Goal: Task Accomplishment & Management: Manage account settings

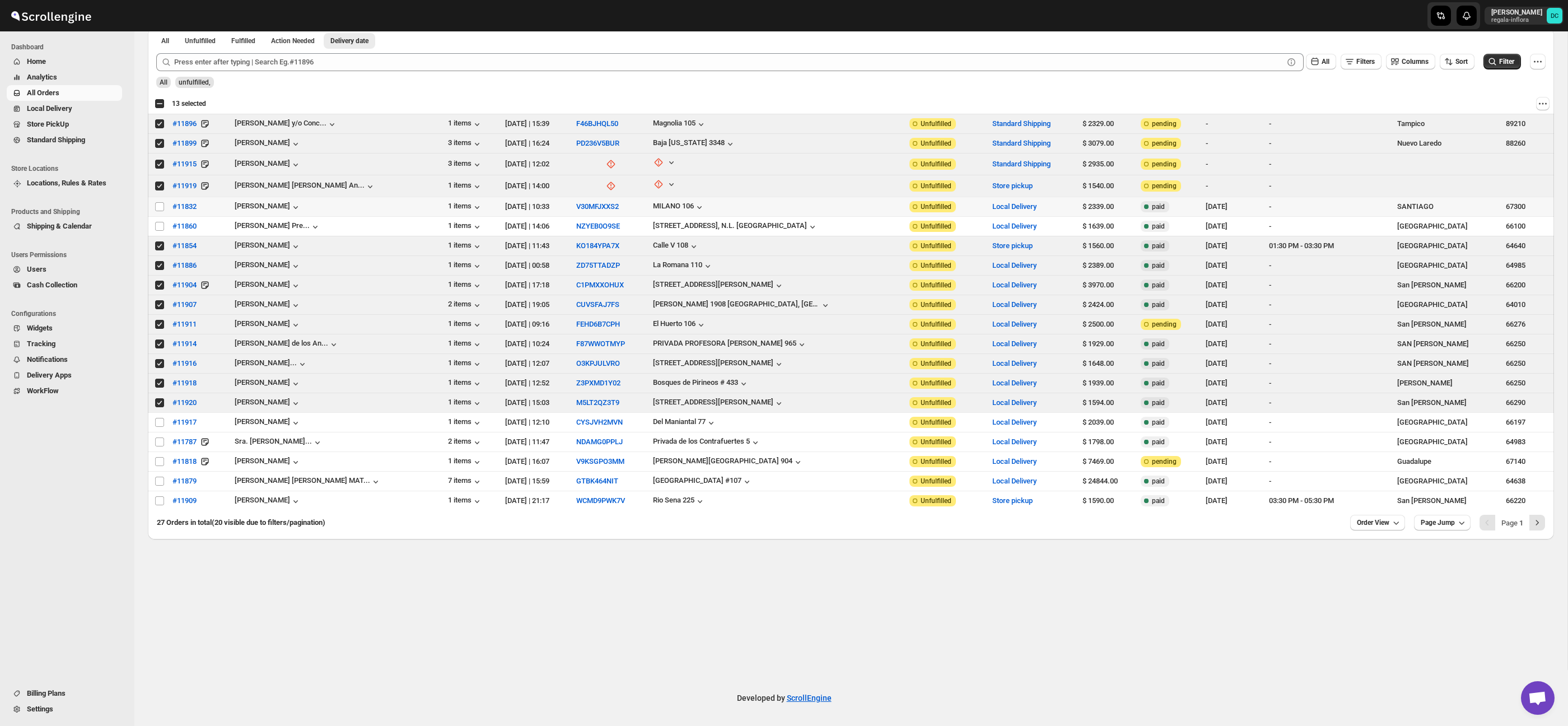
scroll to position [56, 0]
click at [159, 102] on div "Select all 20 orders 13 selected" at bounding box center [180, 103] width 51 height 10
checkbox input "true"
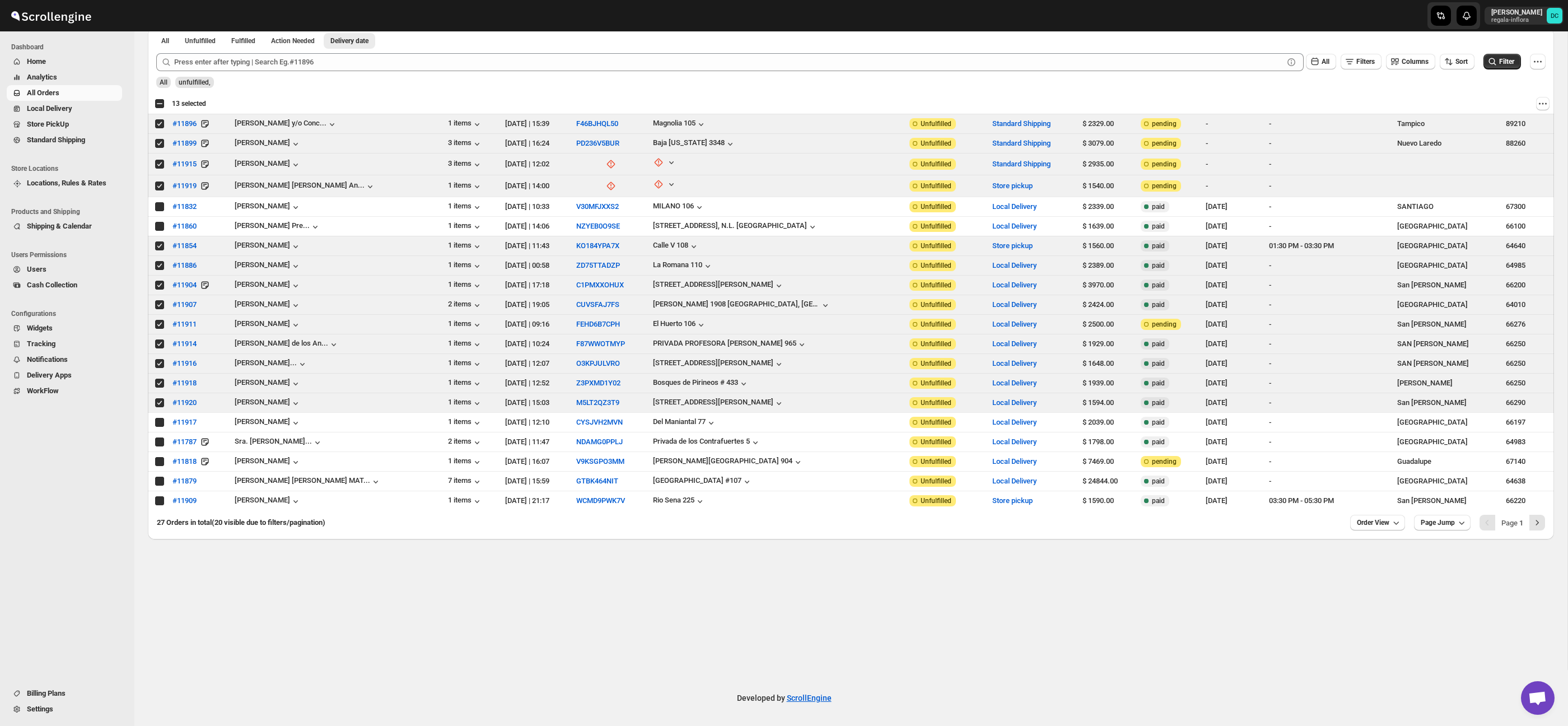
checkbox input "true"
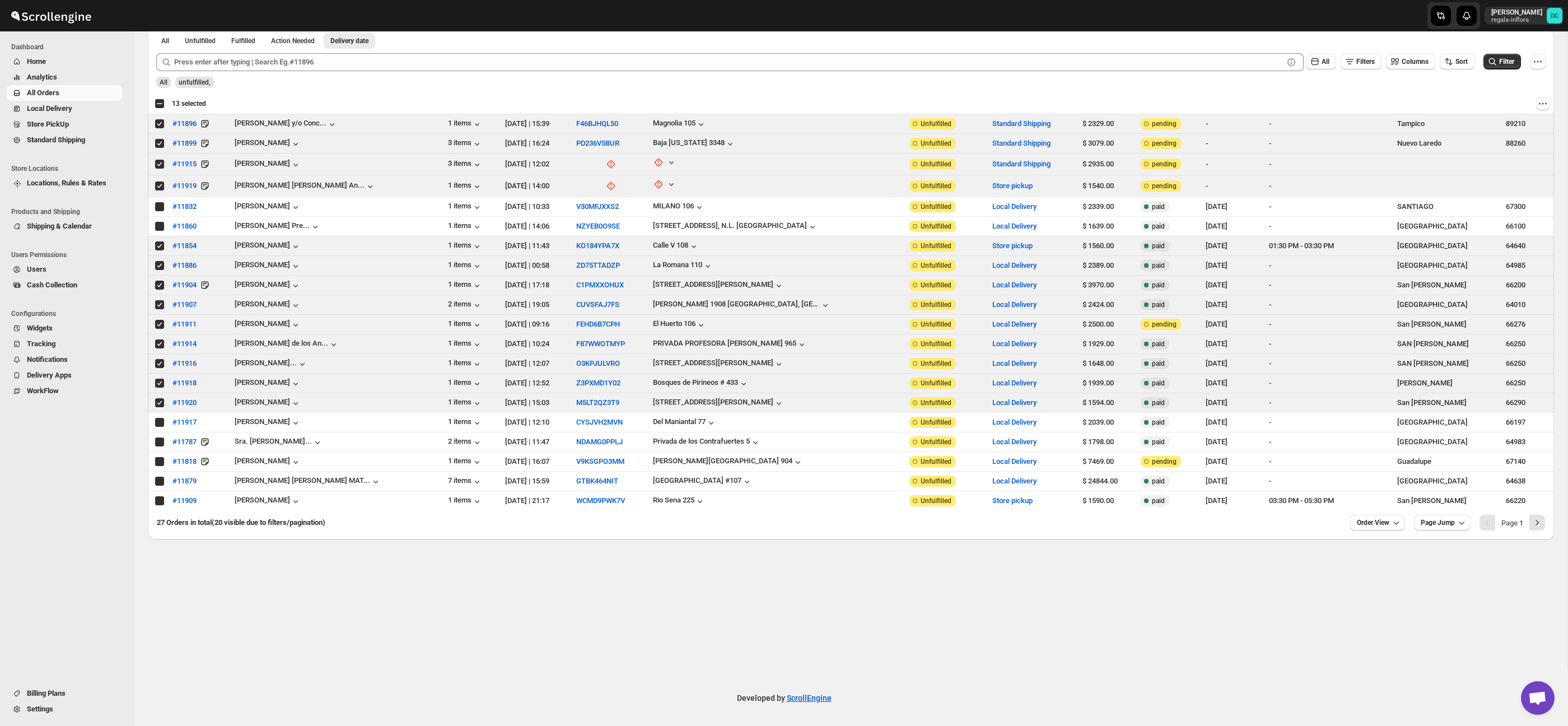
checkbox input "true"
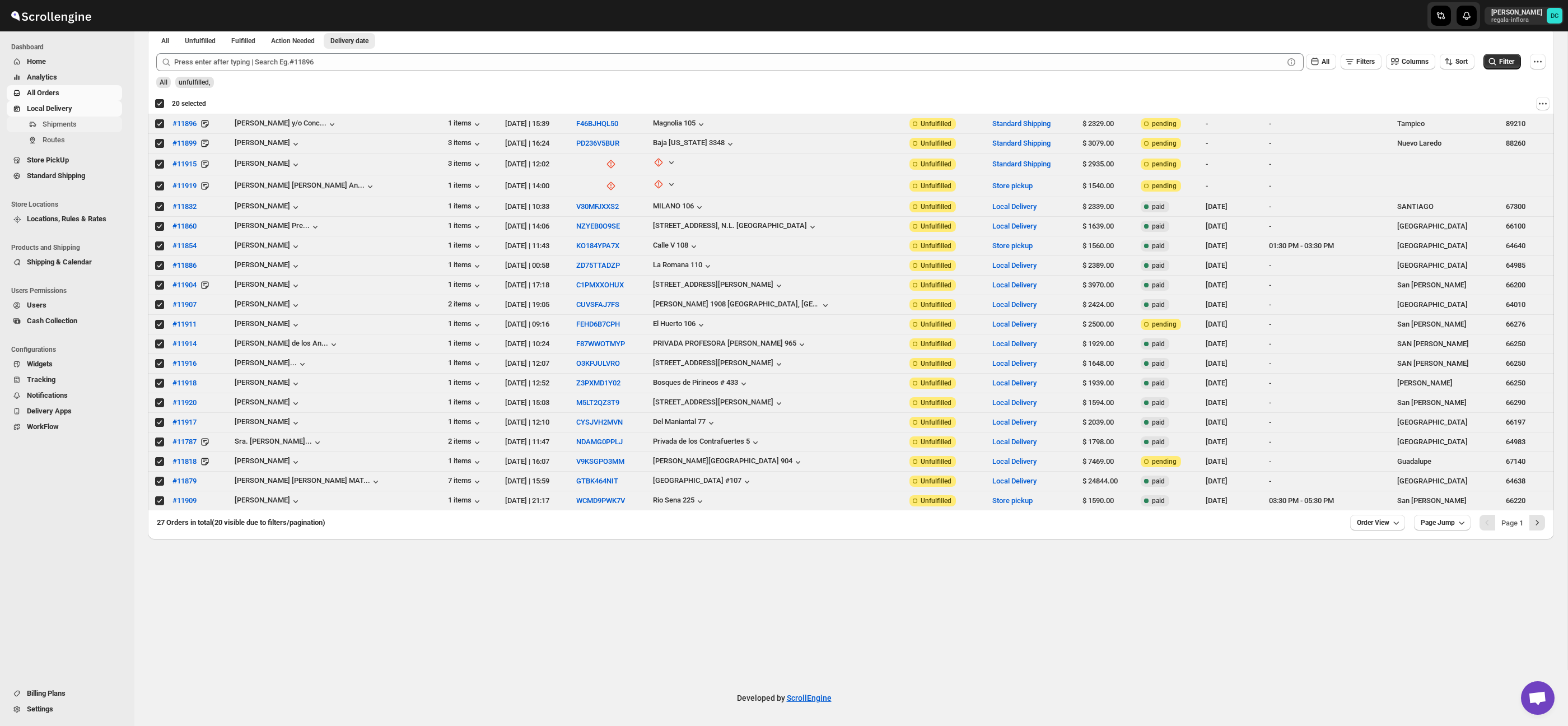
click at [72, 123] on span "Shipments" at bounding box center [59, 124] width 34 height 8
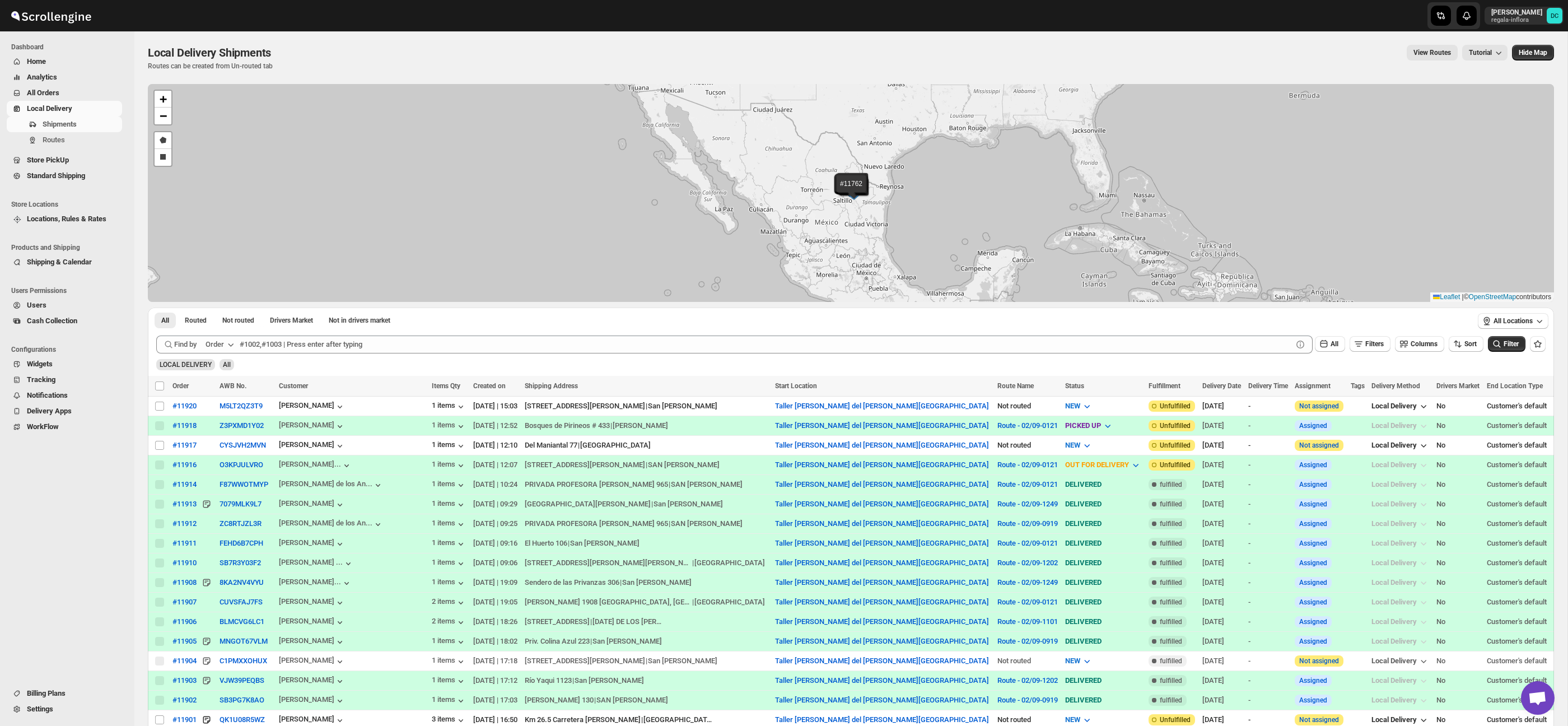
click at [65, 92] on span "All Orders" at bounding box center [73, 93] width 93 height 11
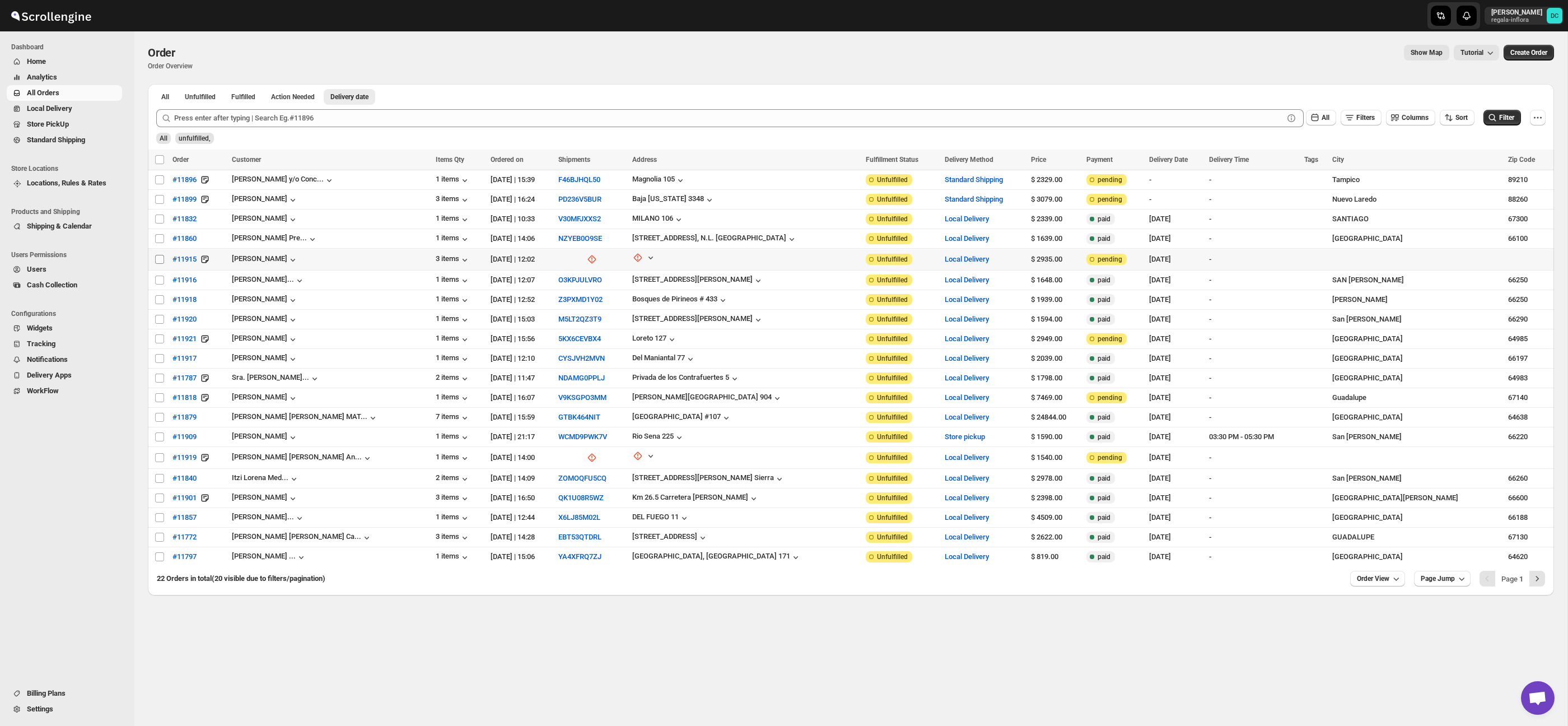
click at [163, 260] on input "Select order" at bounding box center [160, 259] width 9 height 9
checkbox input "true"
click at [162, 279] on input "Select order" at bounding box center [160, 279] width 9 height 9
checkbox input "true"
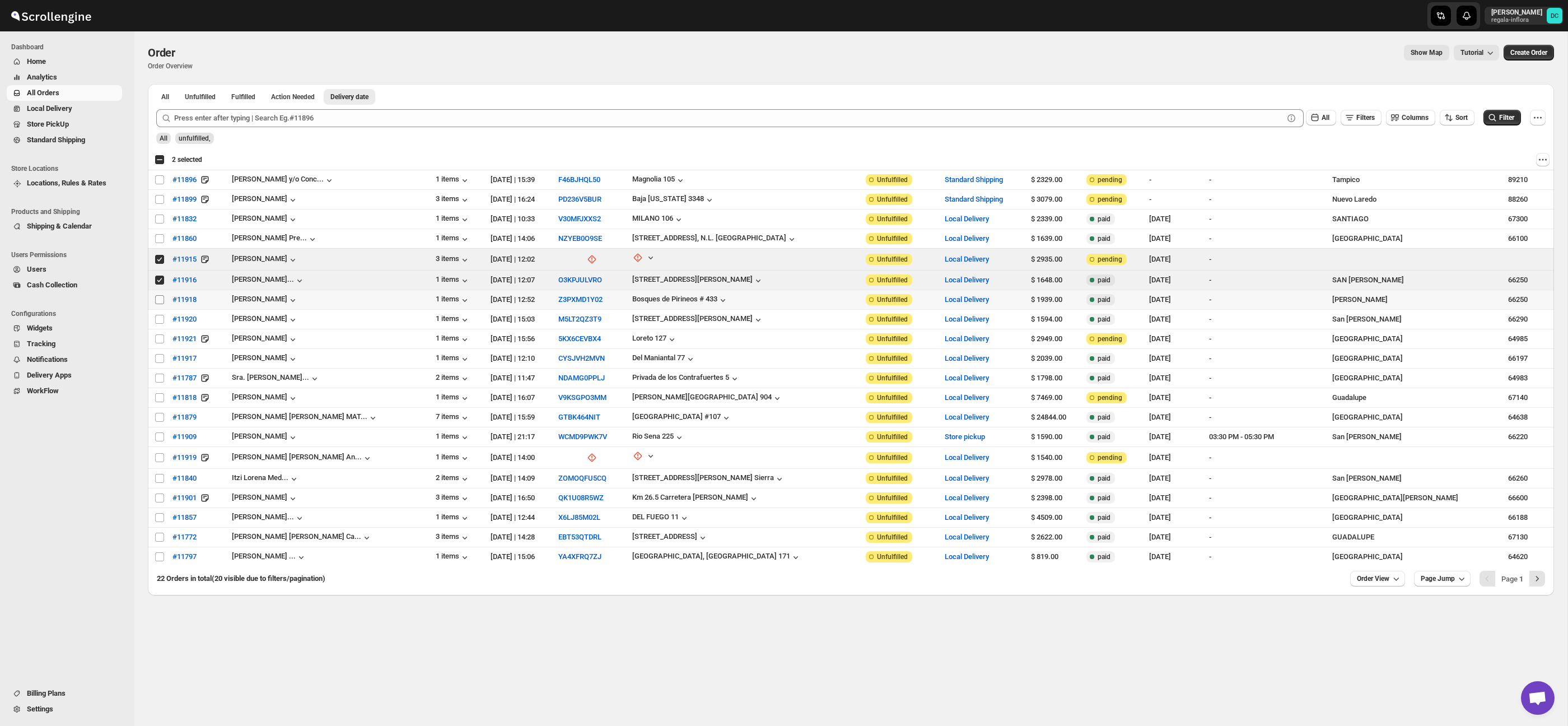
click at [160, 301] on input "Select order" at bounding box center [160, 300] width 9 height 9
checkbox input "true"
click at [160, 318] on input "Select order" at bounding box center [160, 319] width 9 height 9
checkbox input "true"
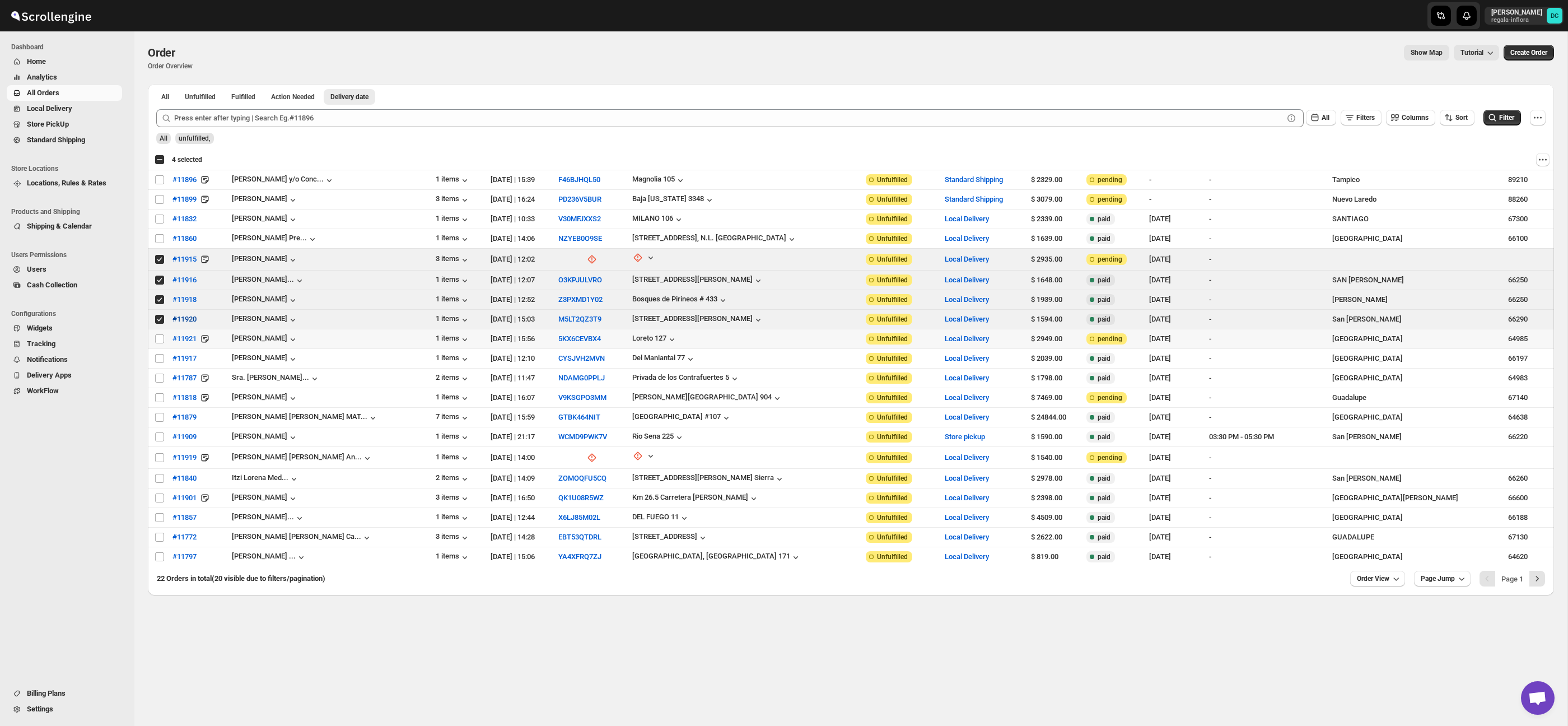
drag, startPoint x: 155, startPoint y: 340, endPoint x: 202, endPoint y: 319, distance: 51.5
click at [155, 340] on input "Select order" at bounding box center [160, 339] width 9 height 9
checkbox input "true"
click at [78, 138] on span "Routes" at bounding box center [81, 140] width 77 height 11
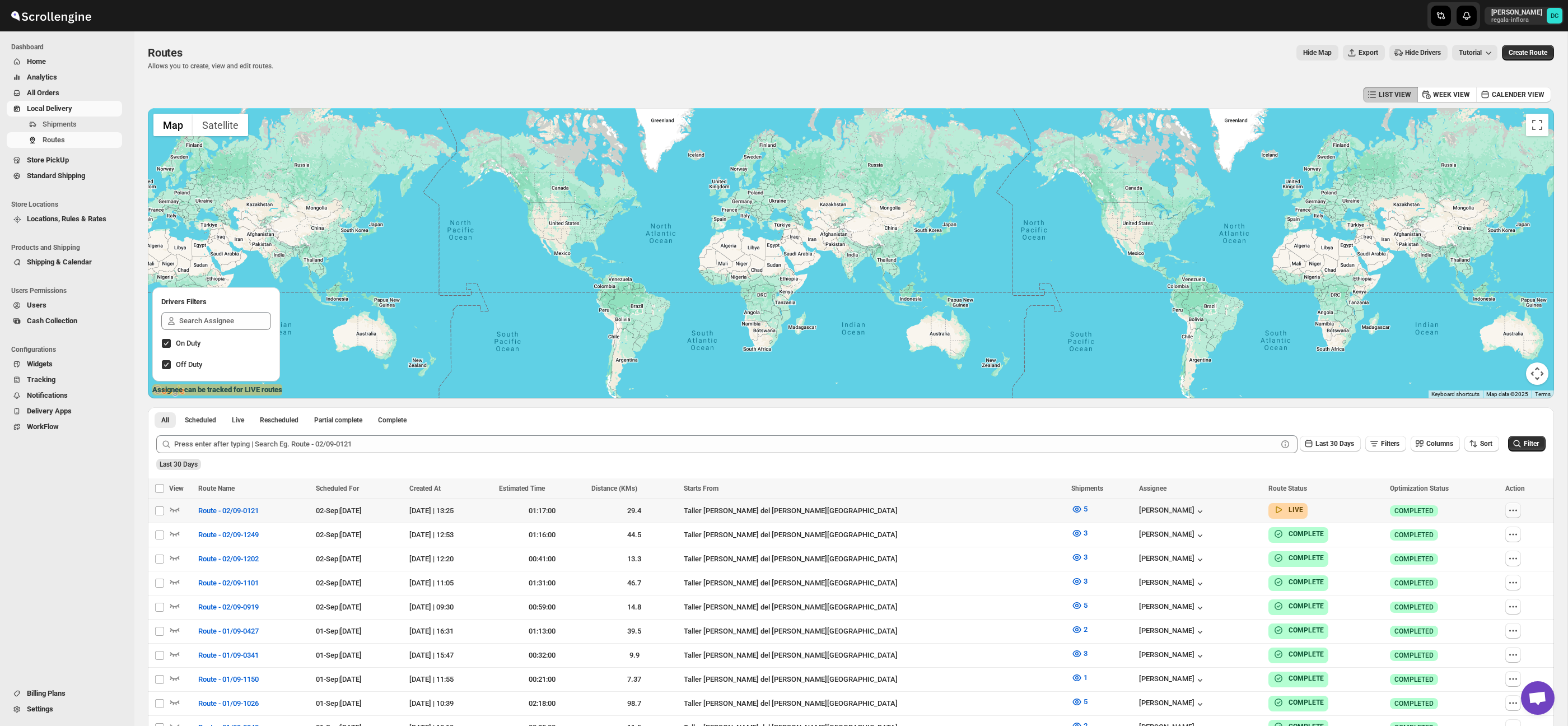
click at [1513, 512] on icon "button" at bounding box center [1513, 510] width 11 height 11
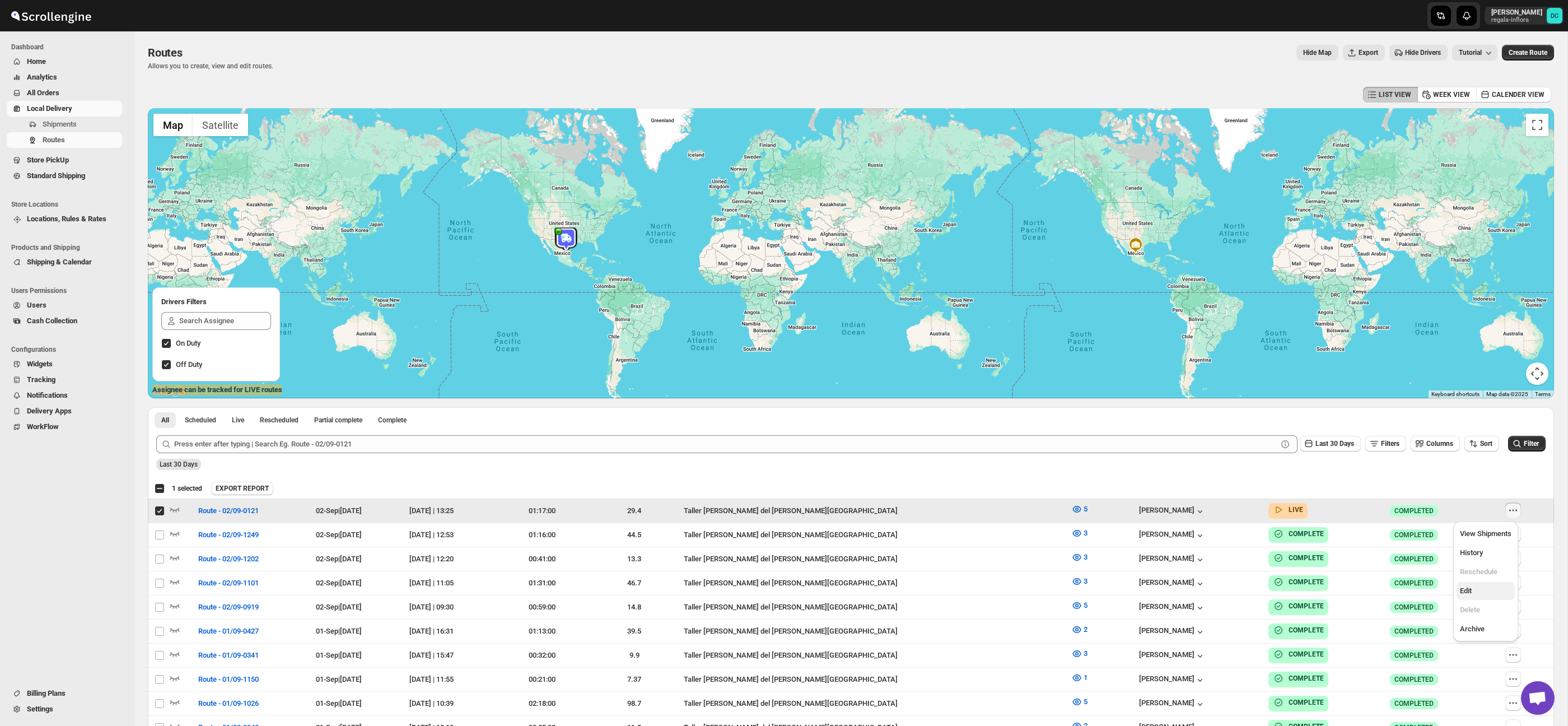
click at [1487, 593] on span "Edit" at bounding box center [1486, 591] width 51 height 11
checkbox input "false"
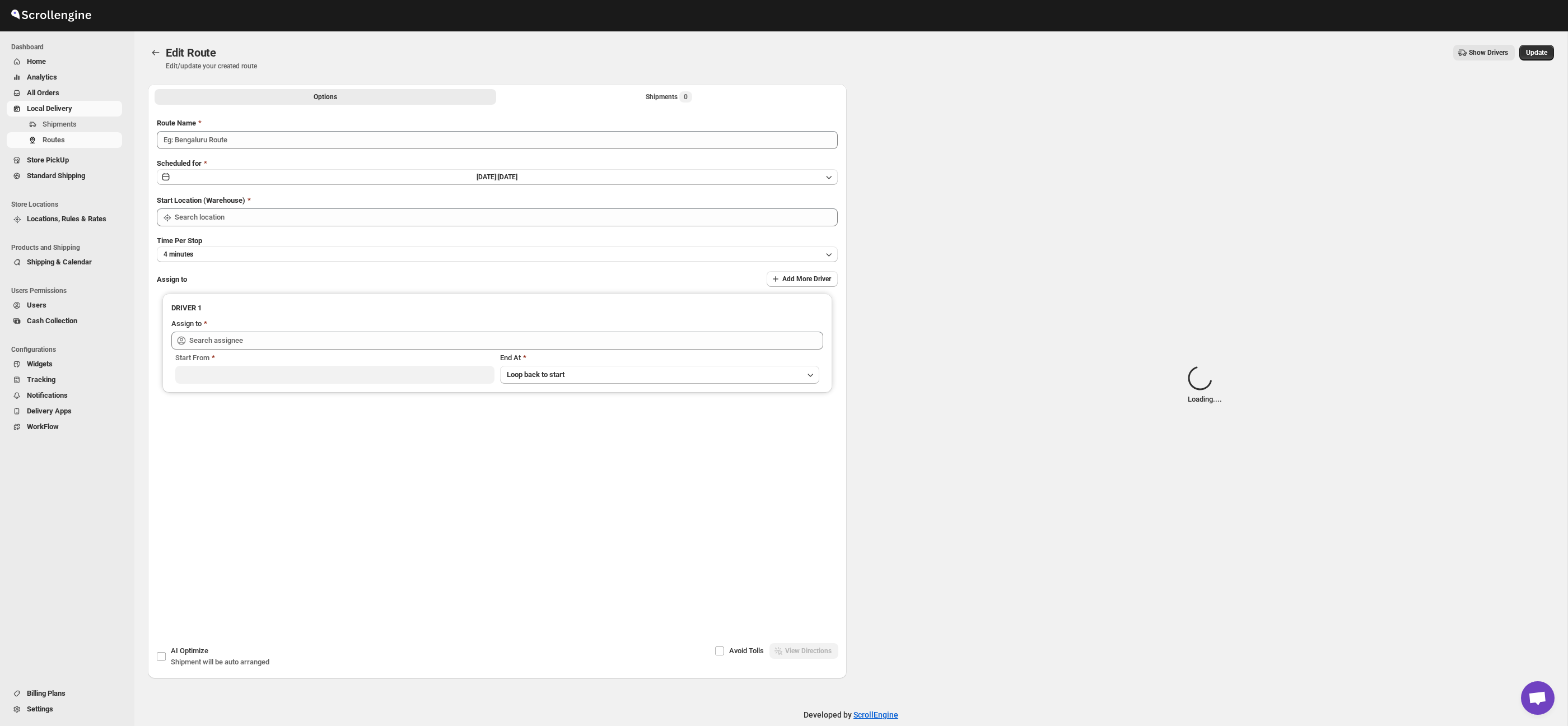
type input "Route - 02/09-0121"
type input "Taller [PERSON_NAME] del [PERSON_NAME][GEOGRAPHIC_DATA]"
type input "[PERSON_NAME] ([EMAIL_ADDRESS][DOMAIN_NAME])"
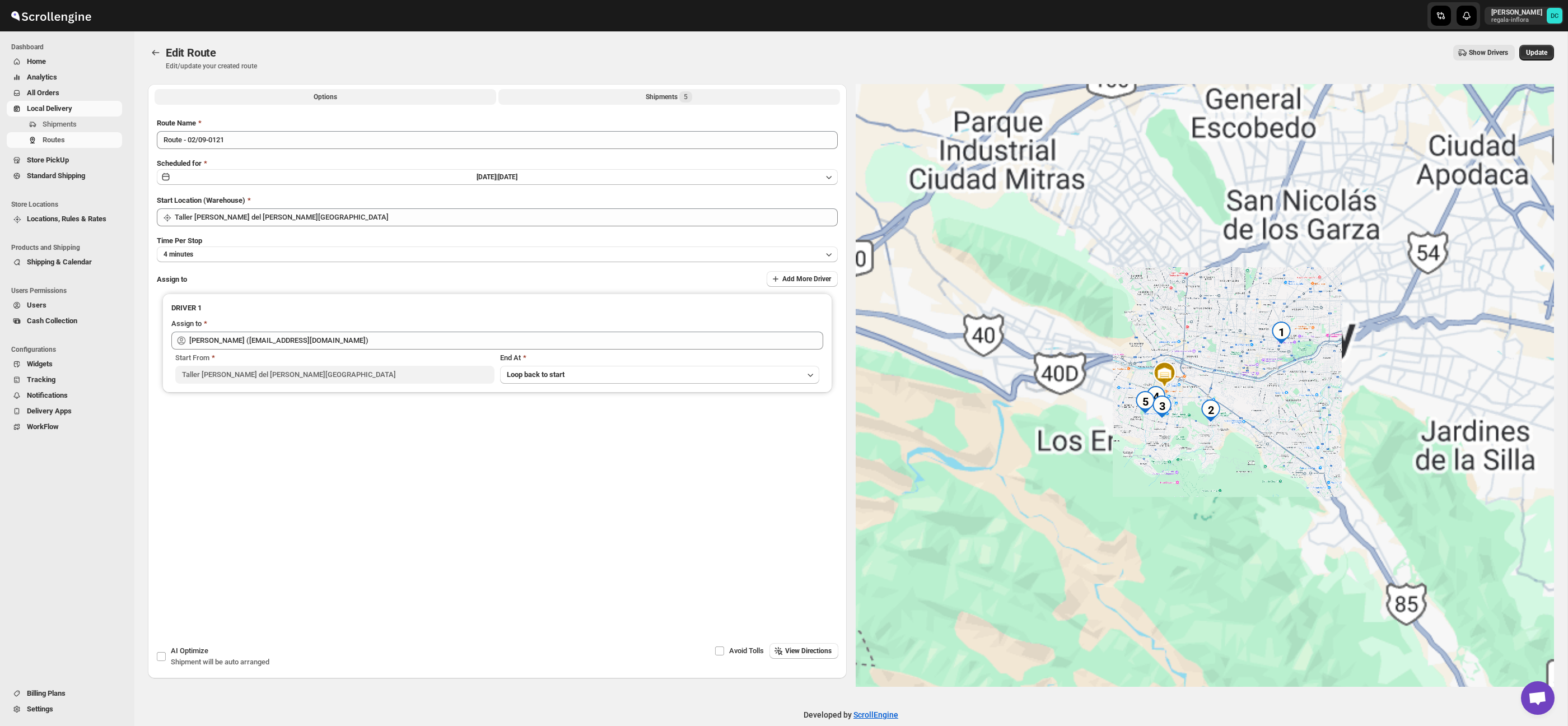
click at [737, 95] on button "Shipments 5" at bounding box center [669, 96] width 342 height 15
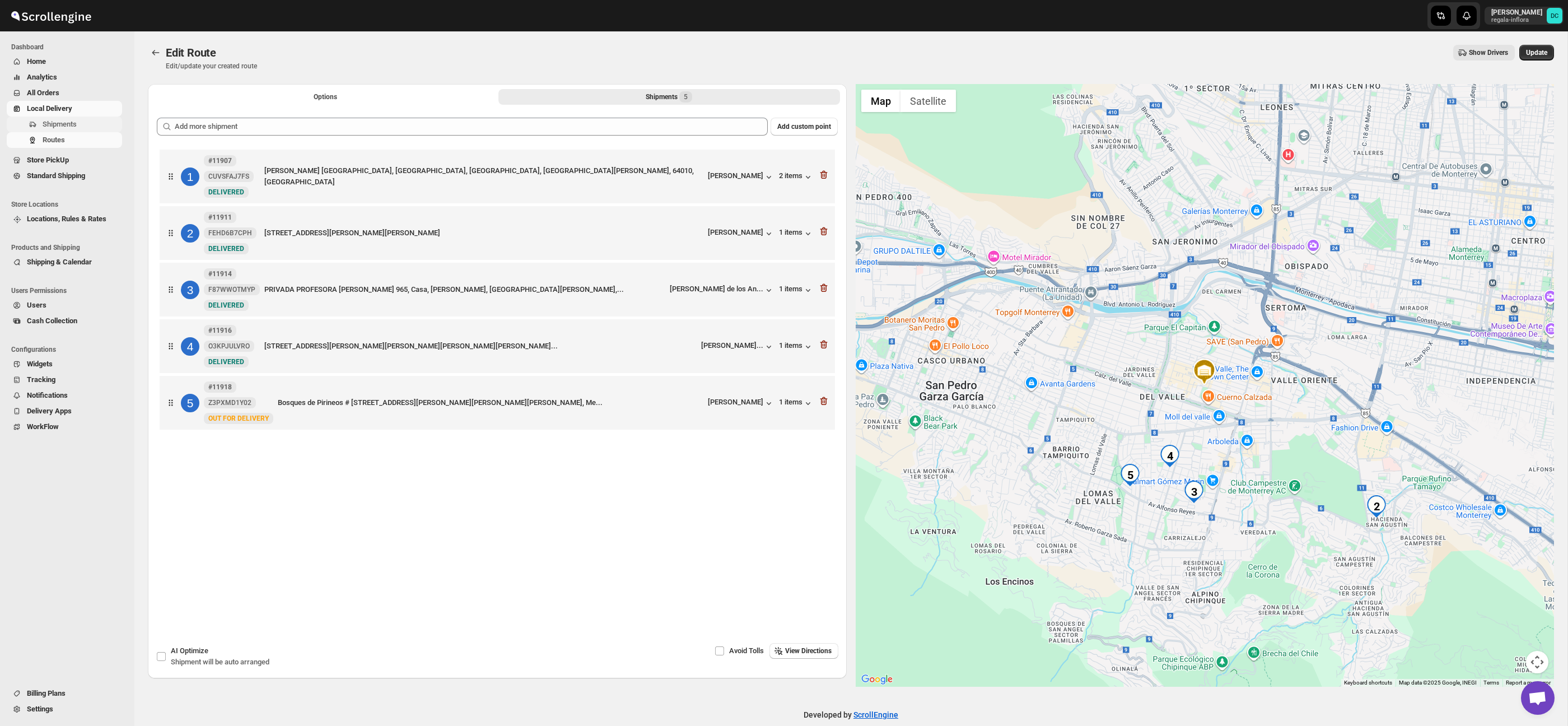
click at [68, 121] on span "Shipments" at bounding box center [59, 124] width 34 height 8
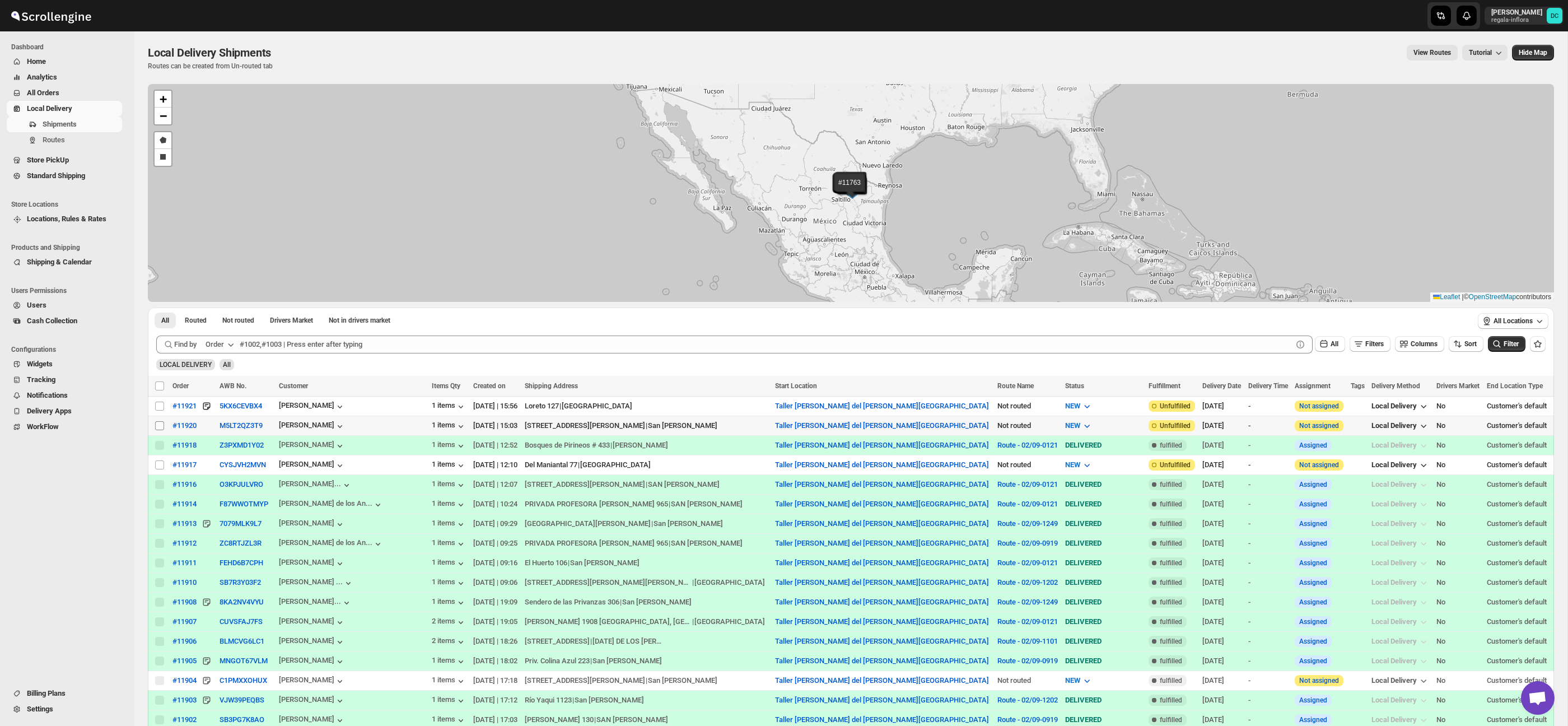
click at [163, 425] on input "Select shipment" at bounding box center [160, 425] width 9 height 9
checkbox input "true"
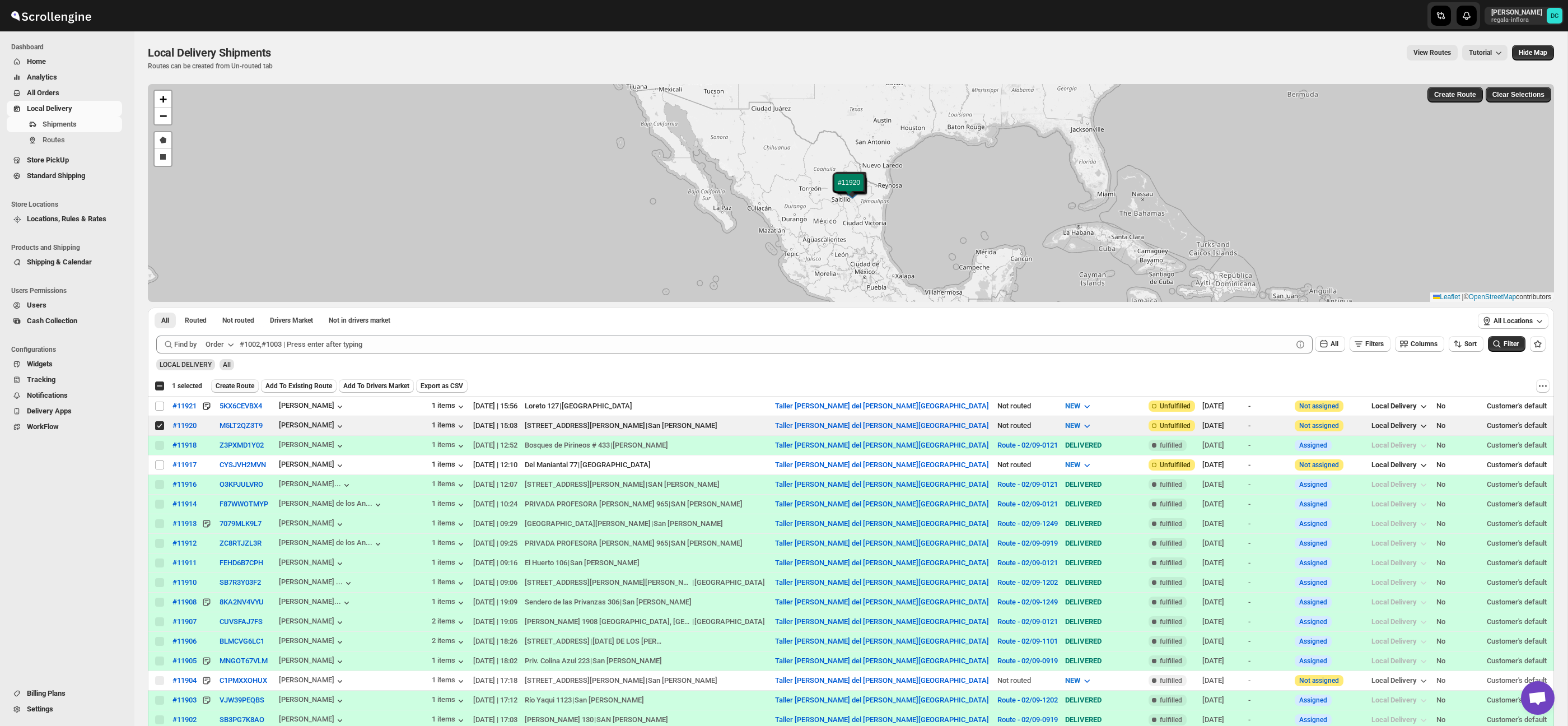
click at [244, 387] on span "Create Route" at bounding box center [234, 386] width 38 height 9
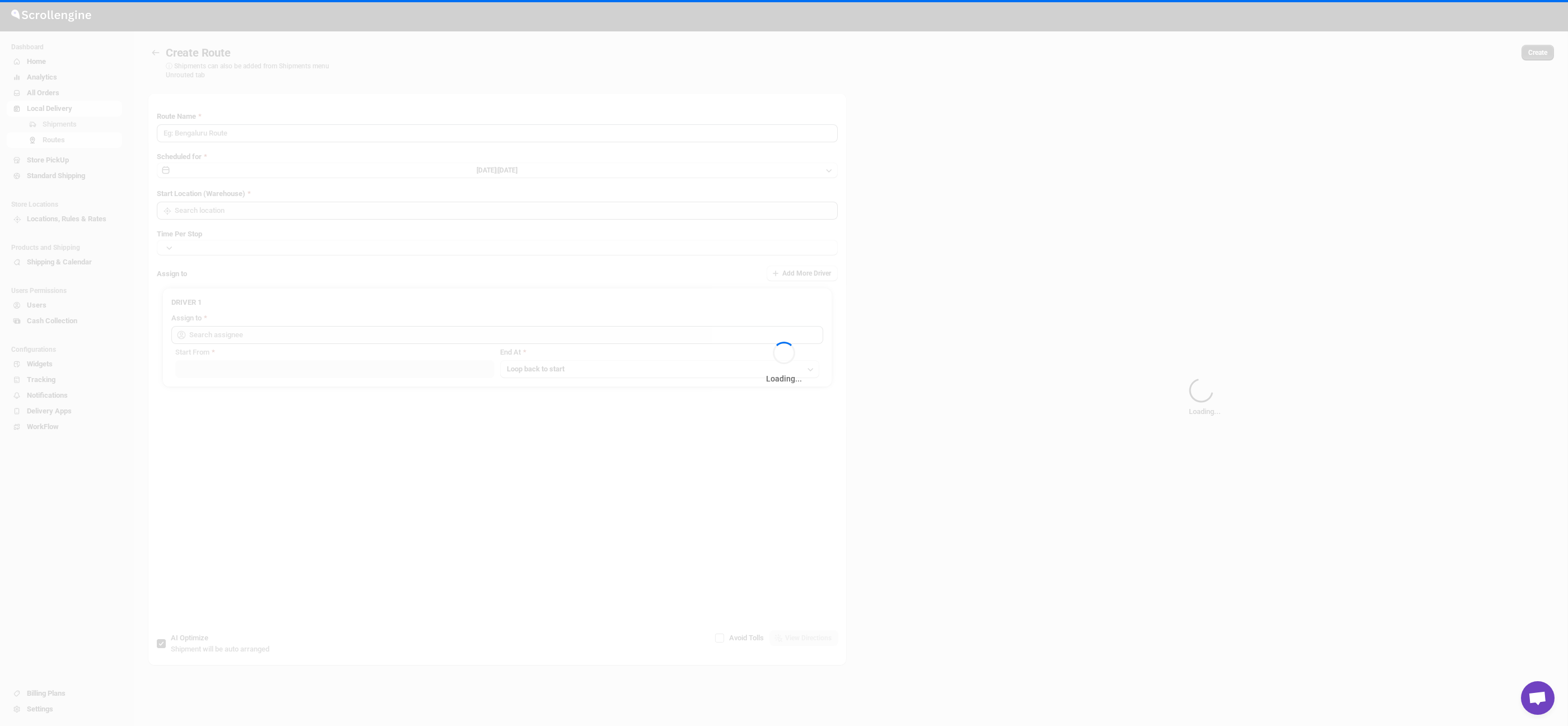
type input "Route - 02/09-0427"
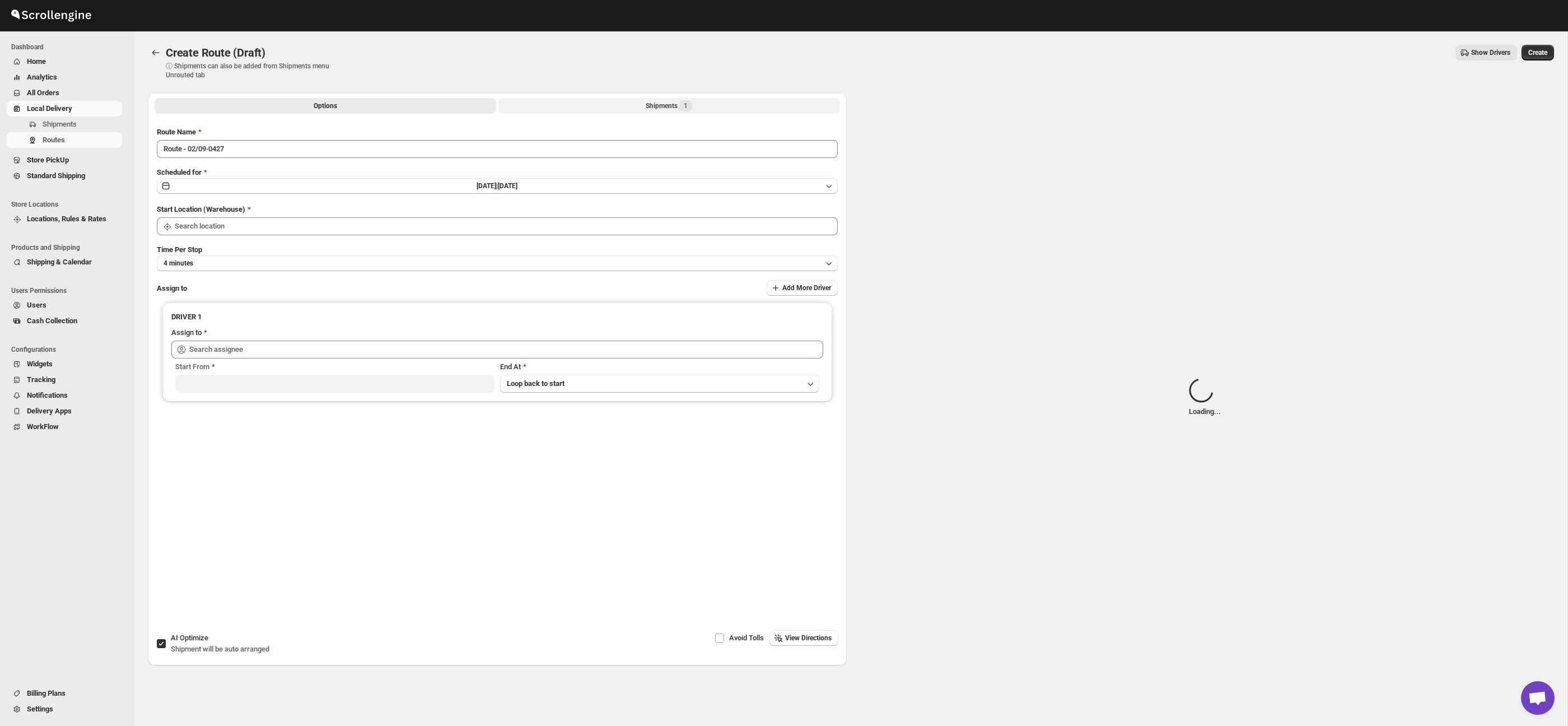
type input "Taller [PERSON_NAME] del [PERSON_NAME][GEOGRAPHIC_DATA]"
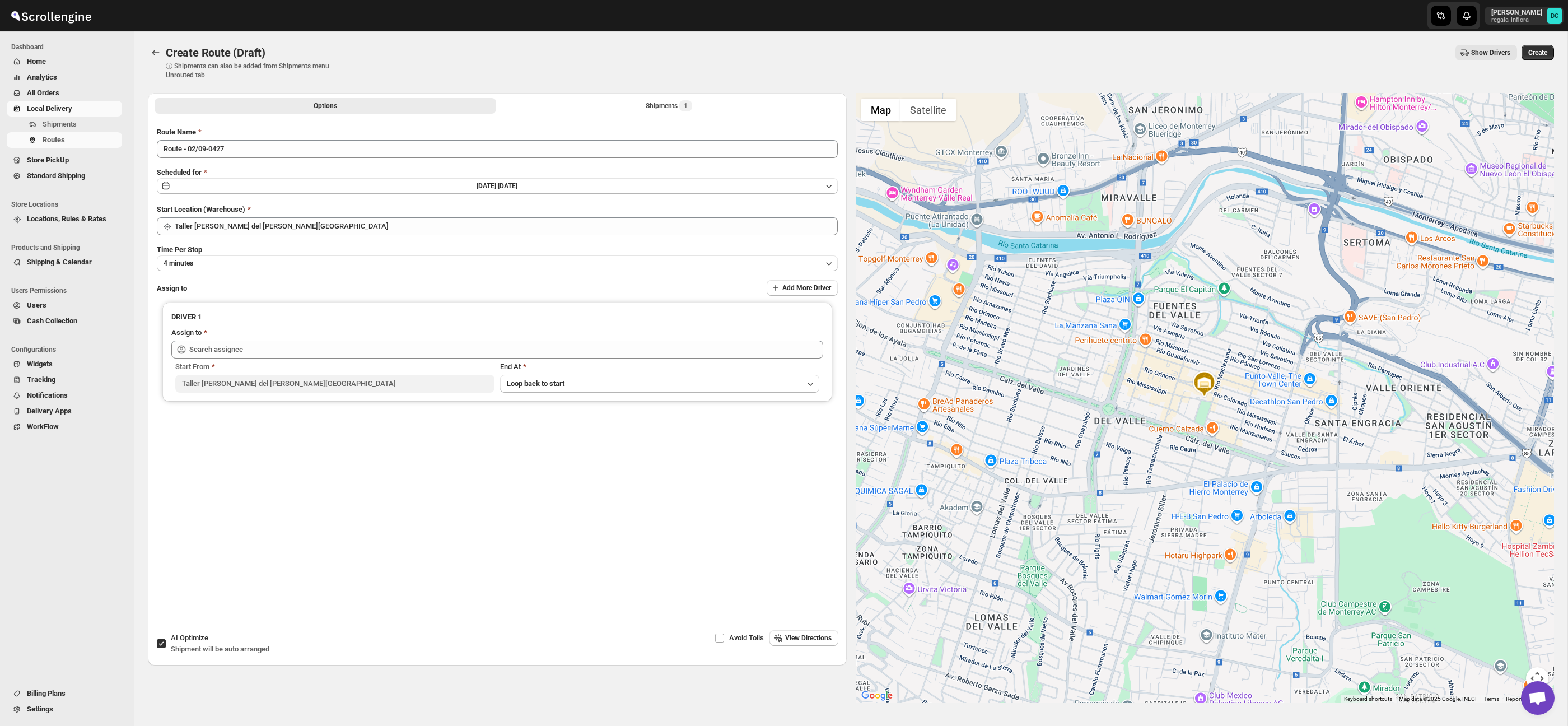
drag, startPoint x: 1292, startPoint y: 531, endPoint x: 1393, endPoint y: 394, distance: 170.2
click at [1393, 394] on div at bounding box center [1205, 397] width 699 height 610
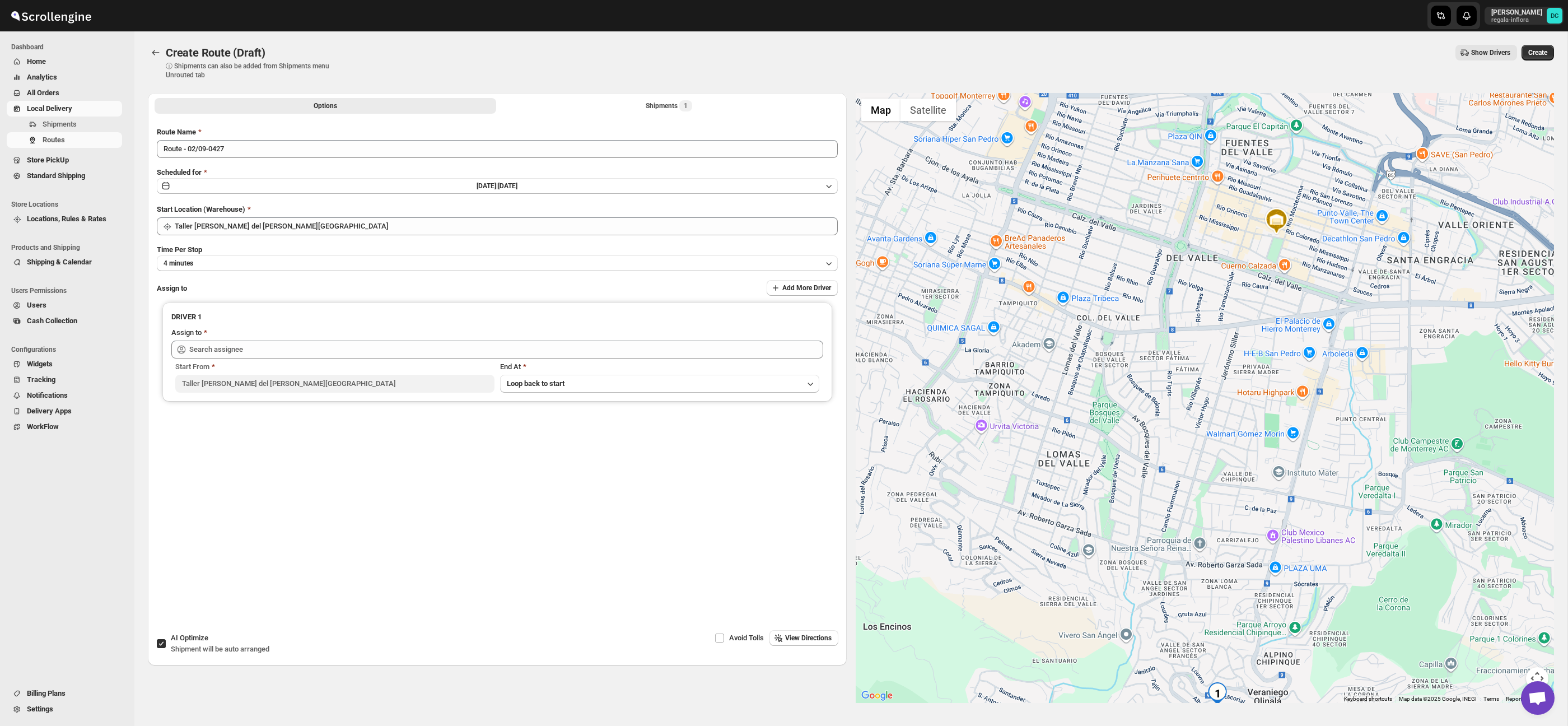
drag, startPoint x: 1356, startPoint y: 505, endPoint x: 1345, endPoint y: 496, distance: 14.2
click at [1345, 496] on div at bounding box center [1205, 397] width 699 height 610
click at [70, 90] on span "All Orders" at bounding box center [73, 93] width 93 height 11
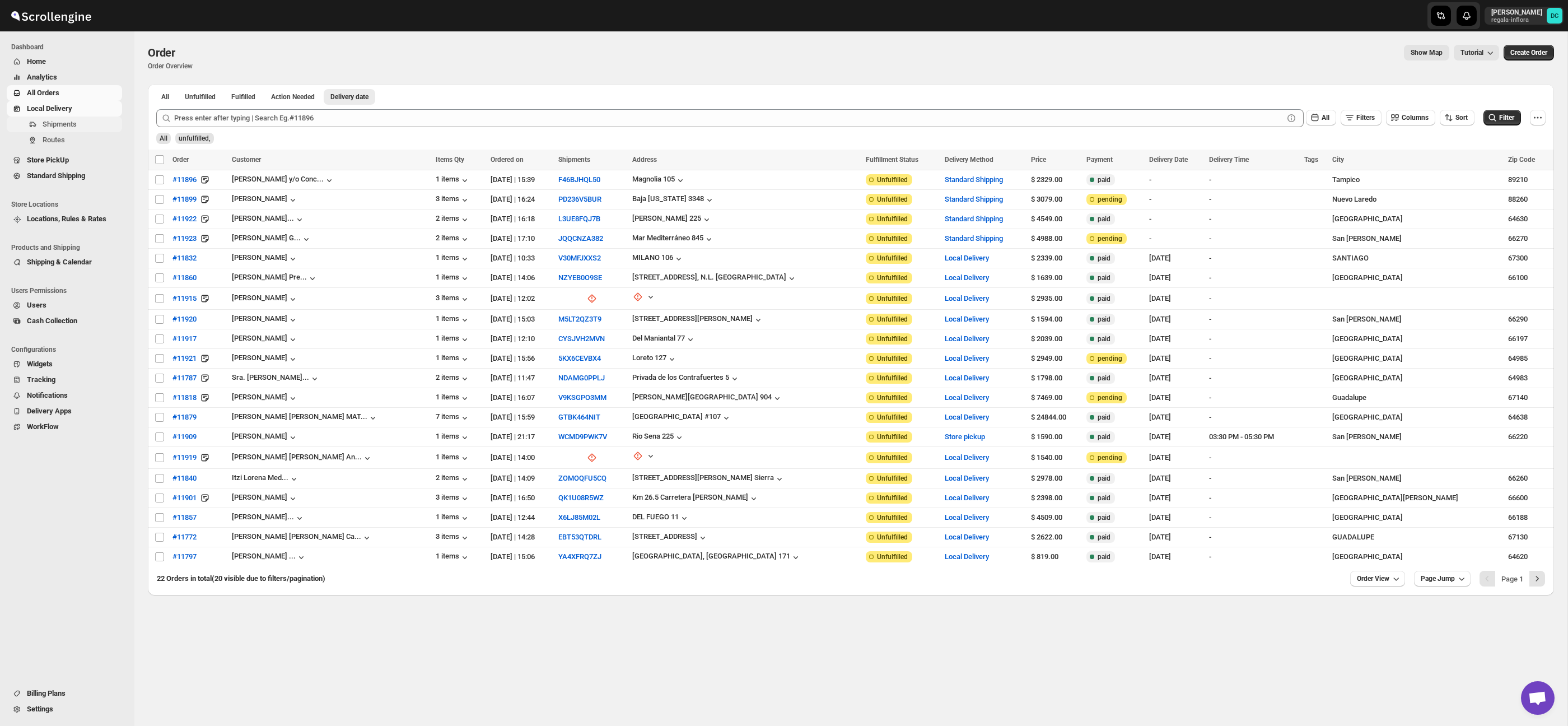
click at [89, 125] on span "Shipments" at bounding box center [81, 125] width 77 height 11
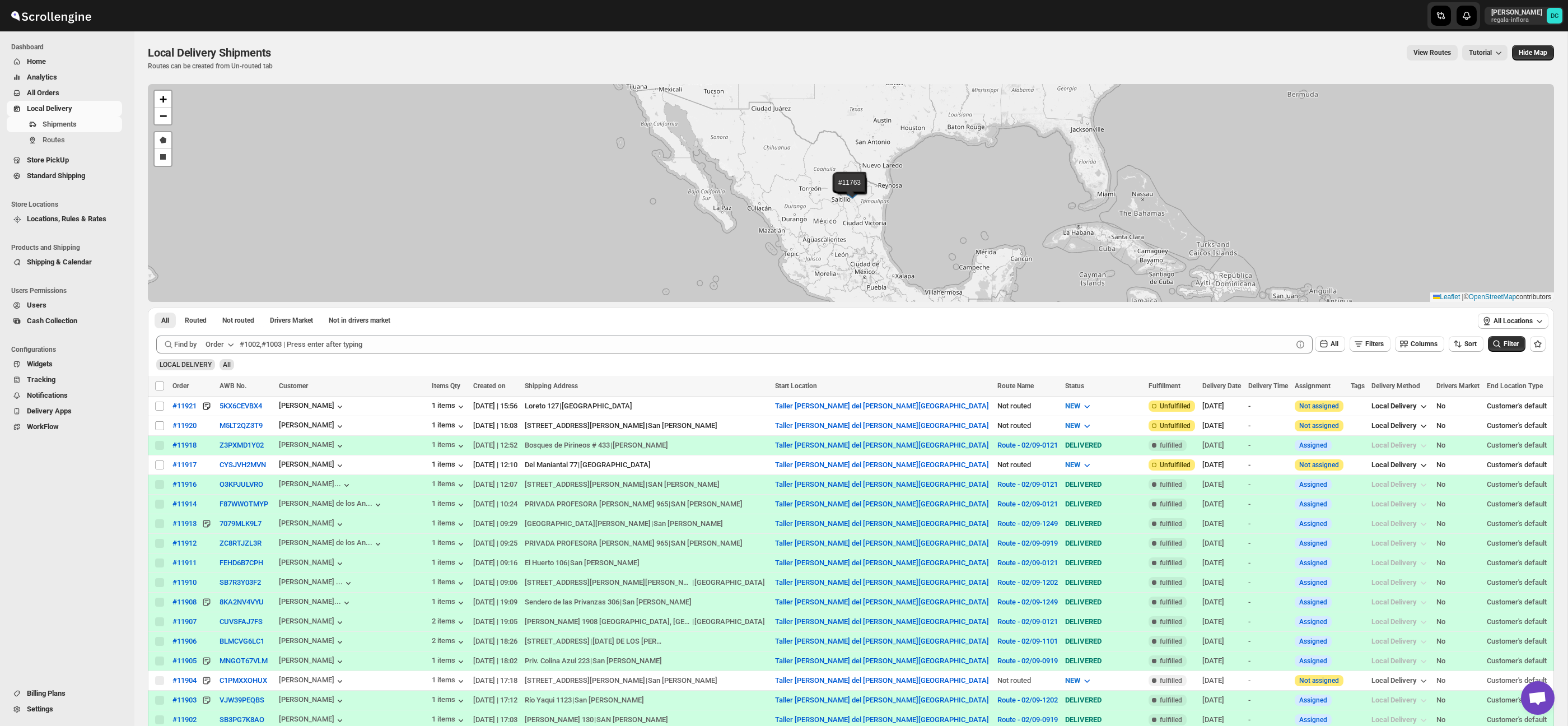
click at [74, 90] on span "All Orders" at bounding box center [73, 93] width 93 height 11
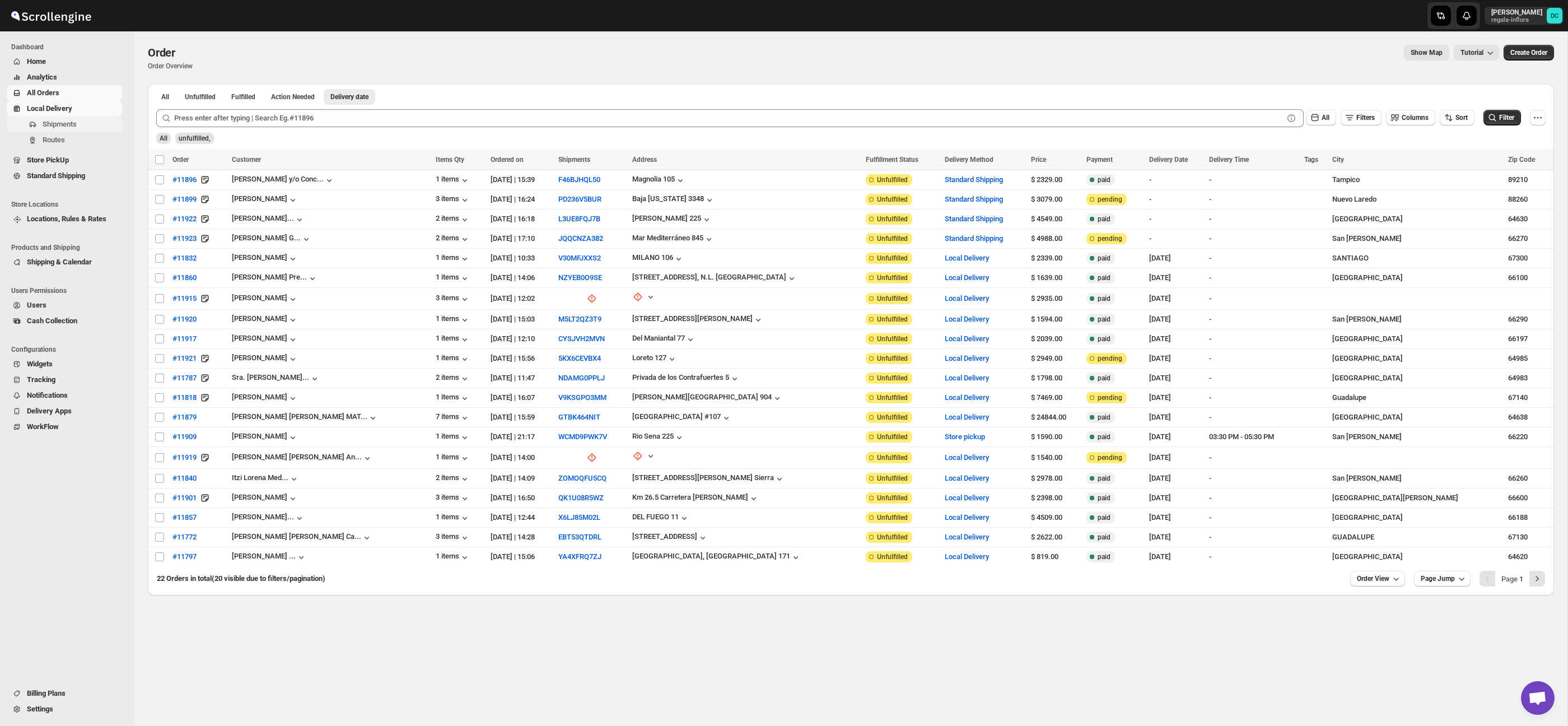
click at [77, 126] on span "Shipments" at bounding box center [59, 124] width 34 height 8
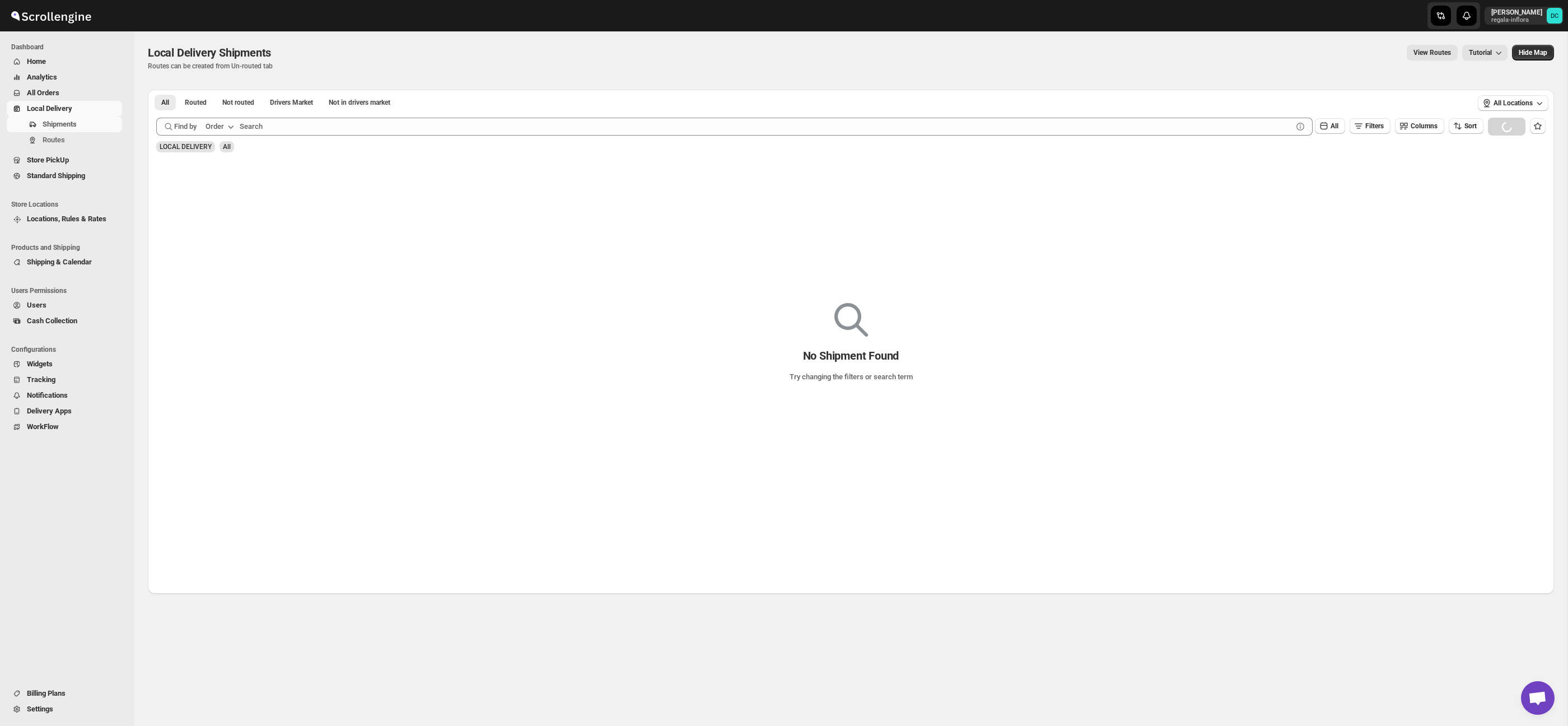
click at [88, 92] on span "All Orders" at bounding box center [73, 93] width 93 height 11
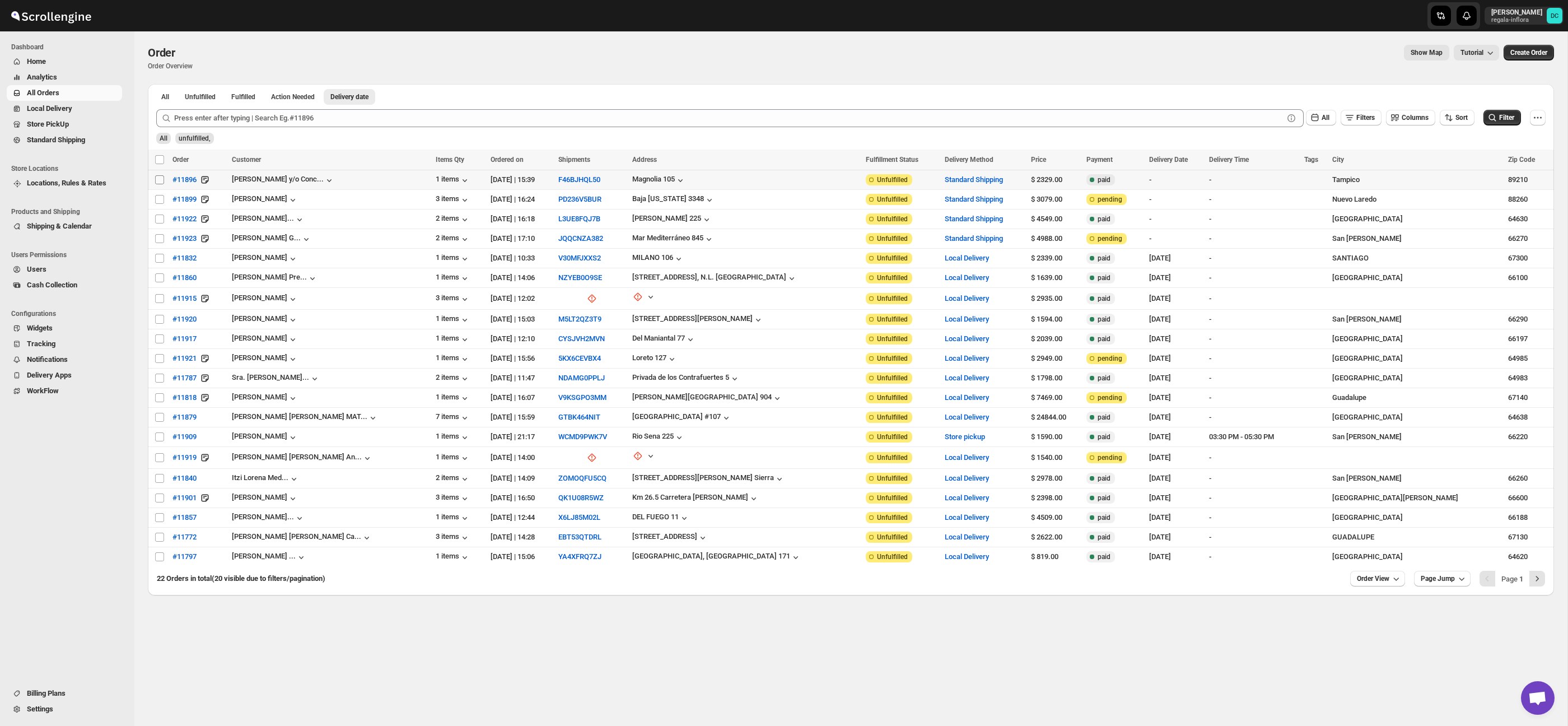
click at [155, 182] on input "Select order" at bounding box center [160, 179] width 9 height 9
checkbox input "true"
click at [160, 203] on input "Select order" at bounding box center [160, 199] width 9 height 9
checkbox input "true"
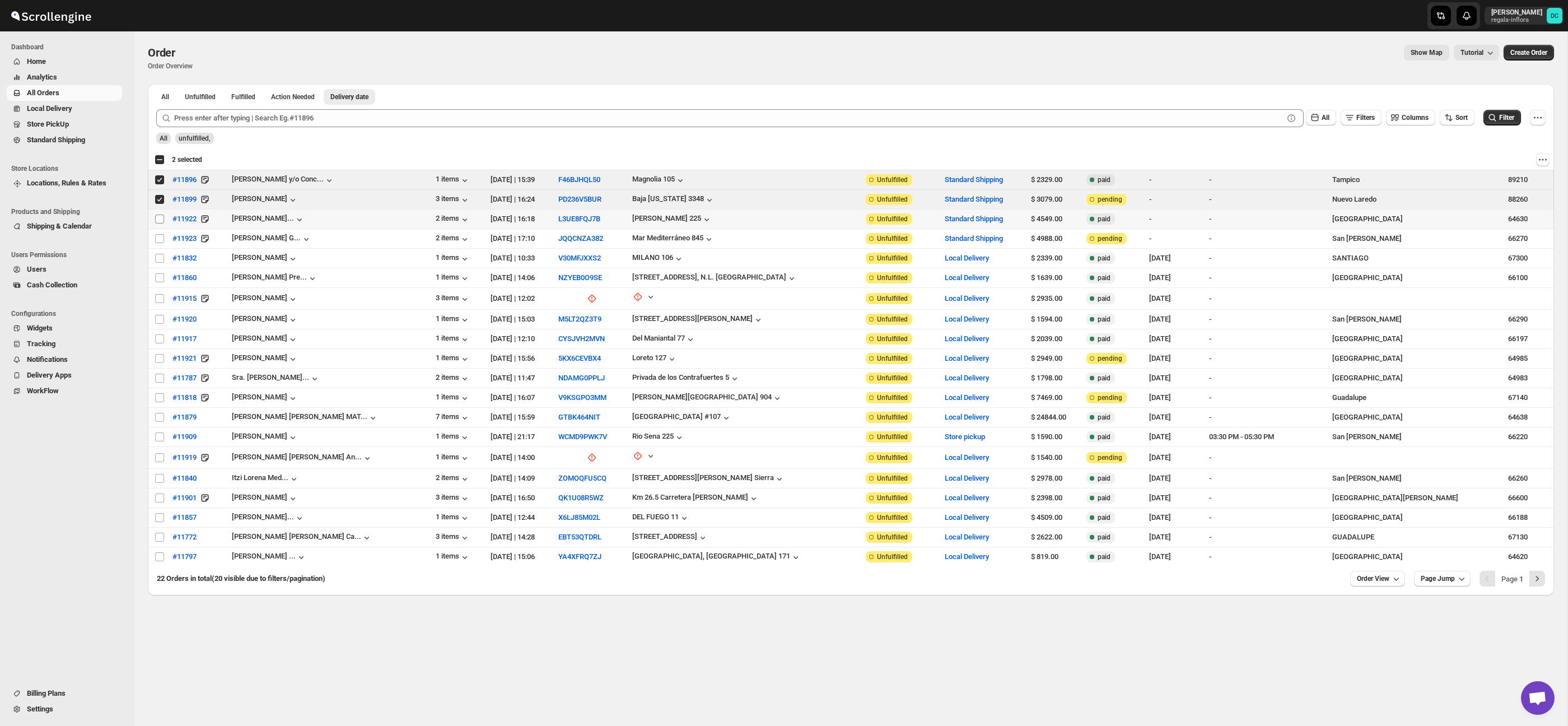
click at [159, 222] on input "Select order" at bounding box center [160, 218] width 9 height 9
checkbox input "true"
click at [159, 238] on input "Select order" at bounding box center [160, 238] width 9 height 9
checkbox input "true"
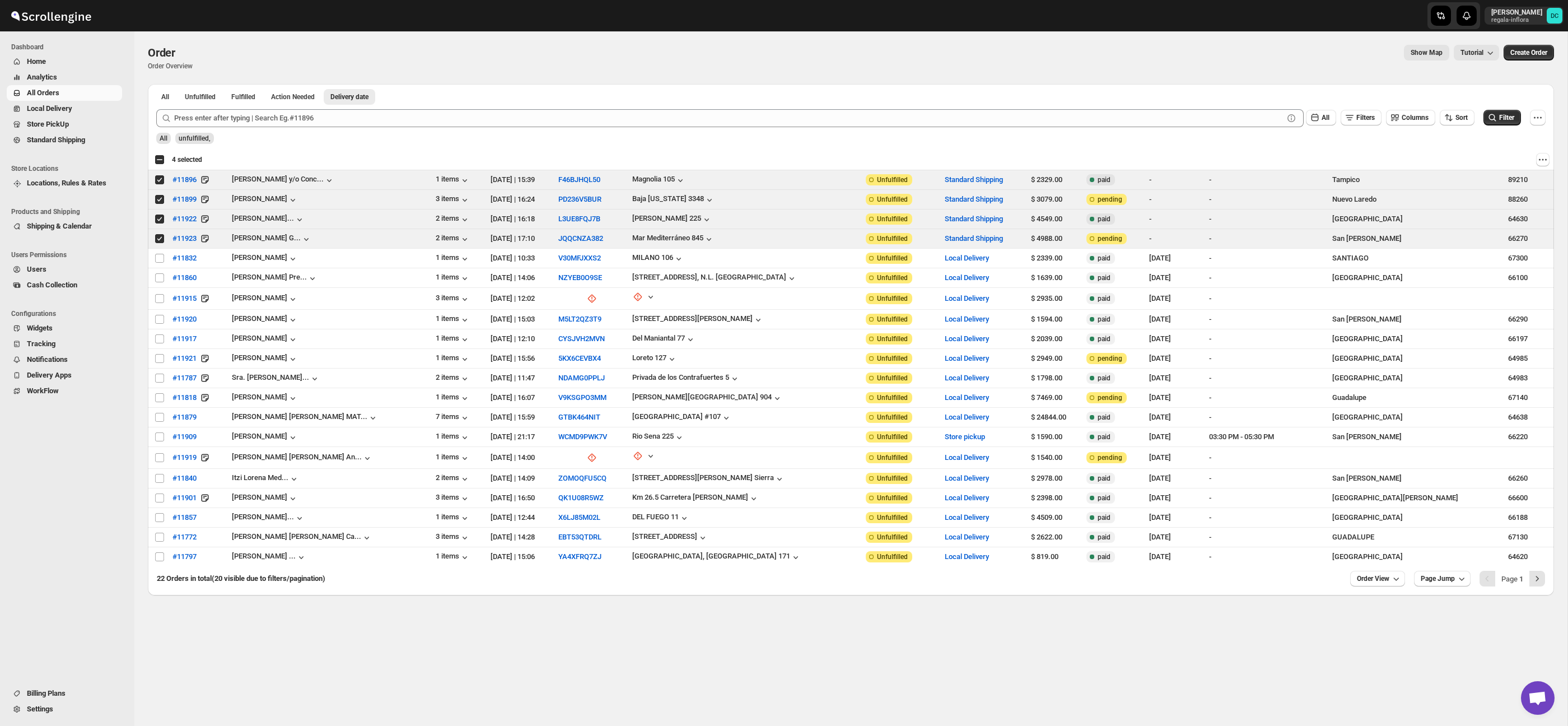
click at [160, 160] on div "Select all 20 orders 4 selected" at bounding box center [178, 160] width 47 height 10
checkbox input "true"
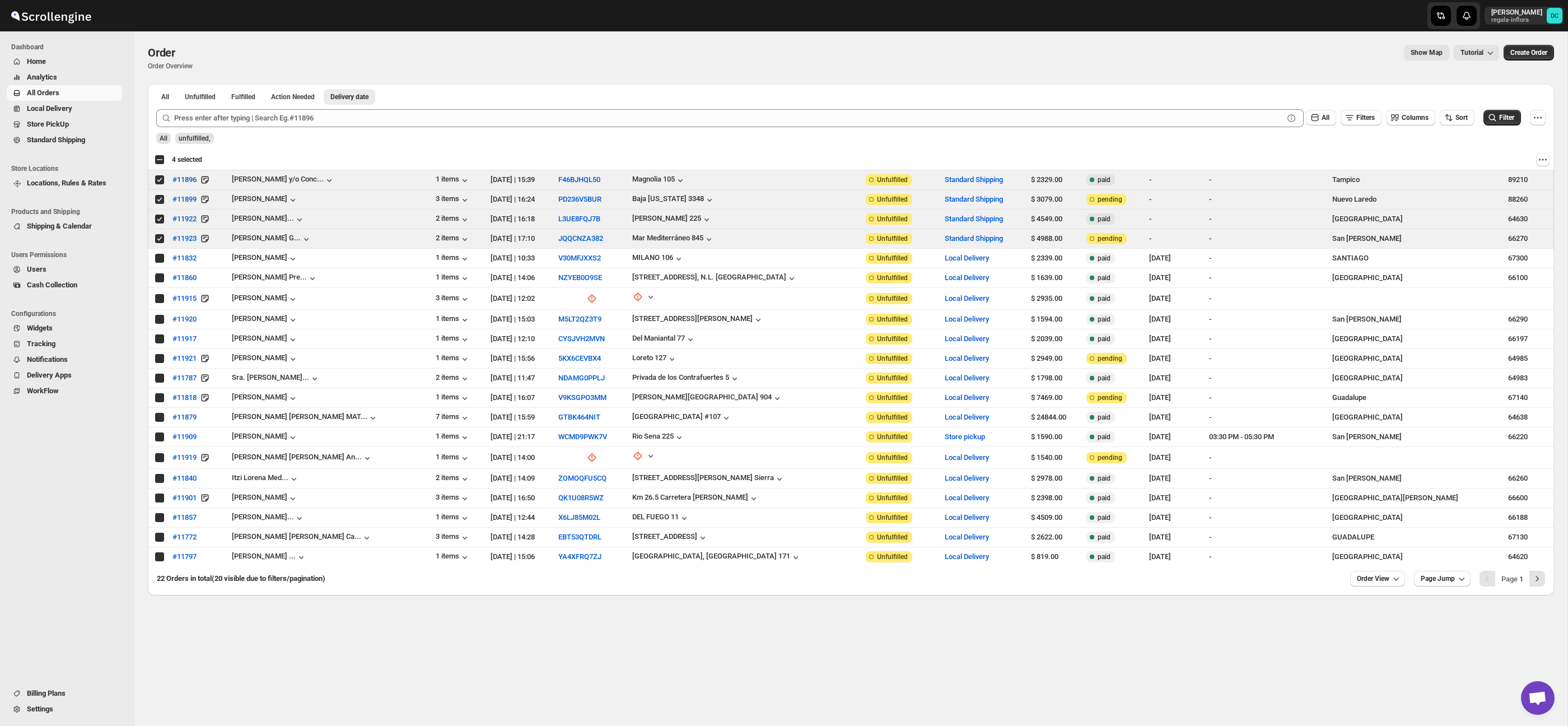
checkbox input "true"
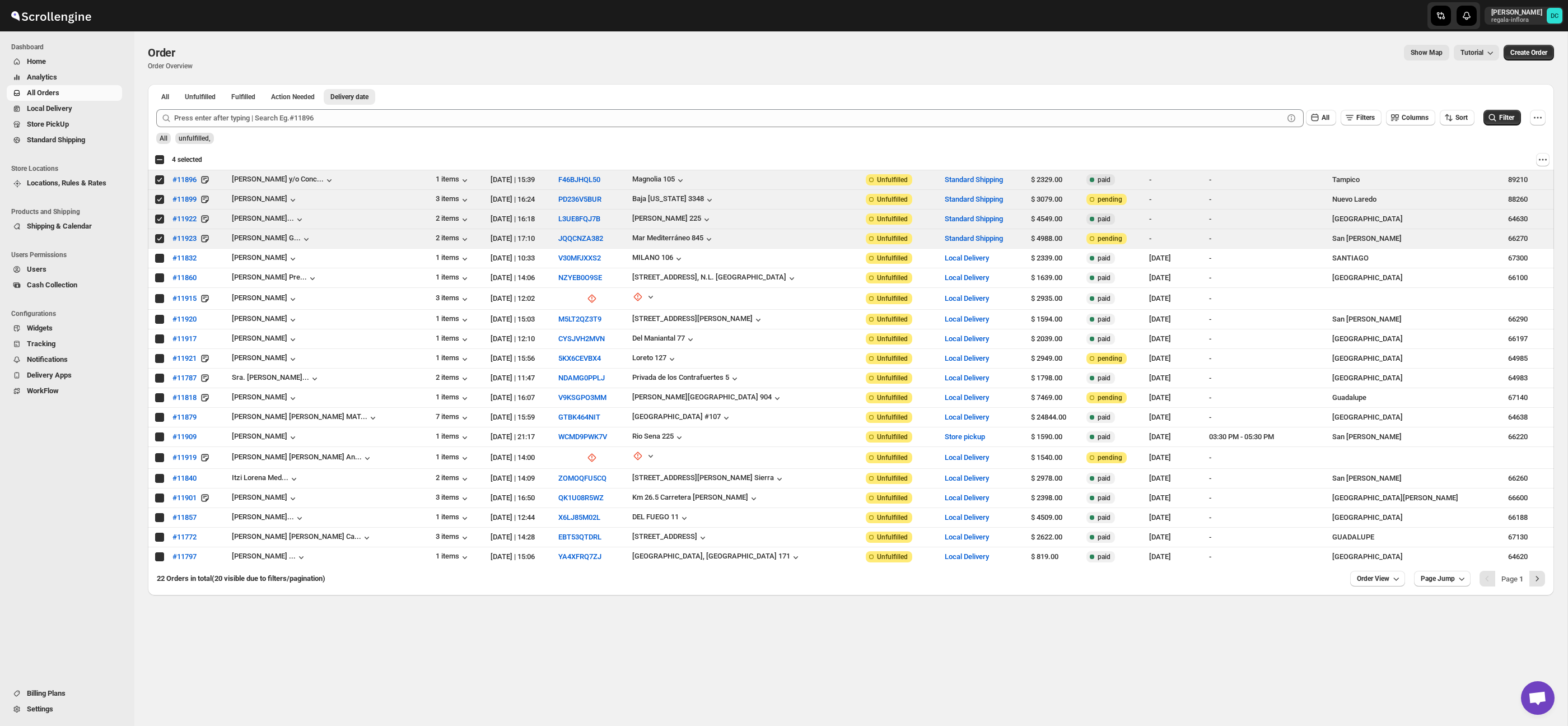
checkbox input "true"
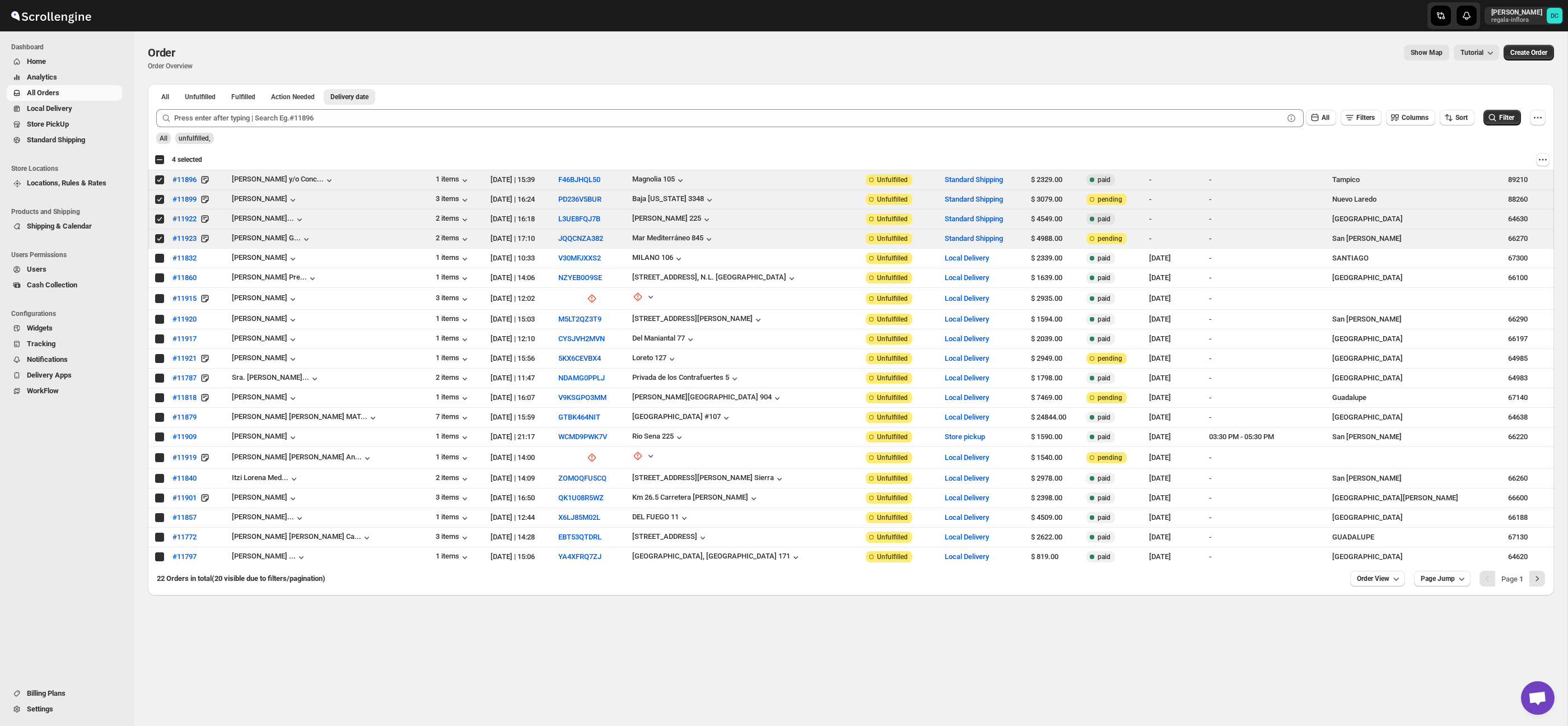
checkbox input "true"
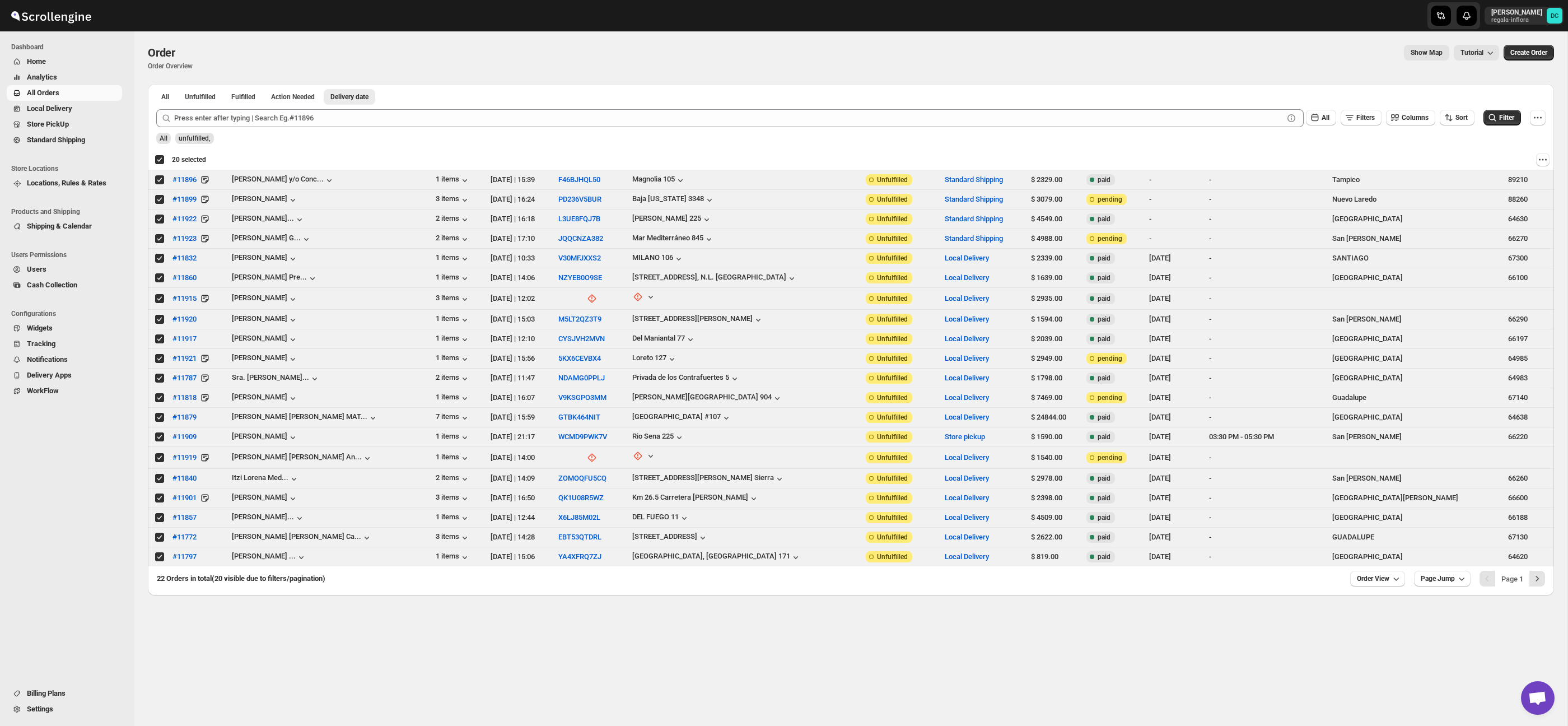
click at [160, 160] on div "Deselect all 20 orders 20 selected" at bounding box center [180, 160] width 51 height 10
checkbox input "false"
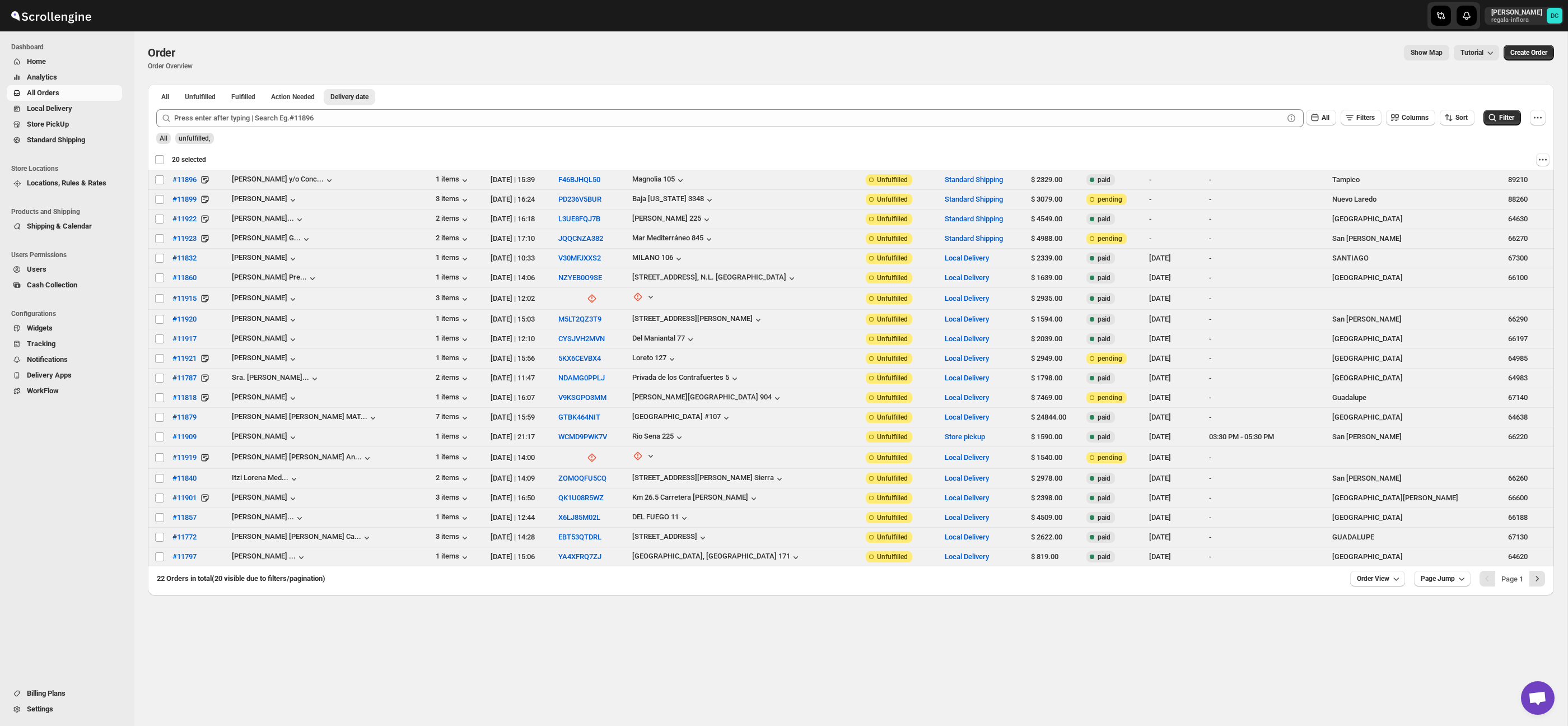
checkbox input "false"
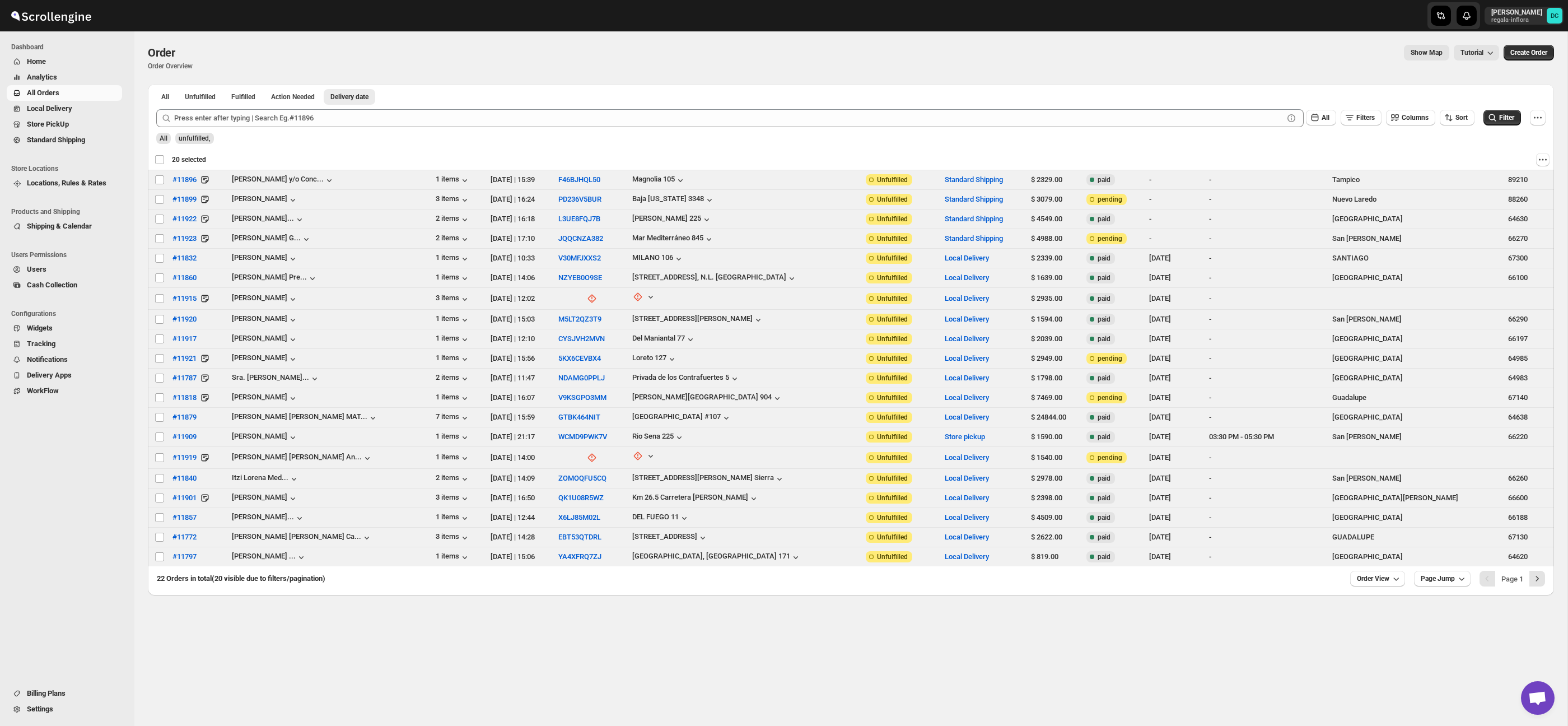
checkbox input "false"
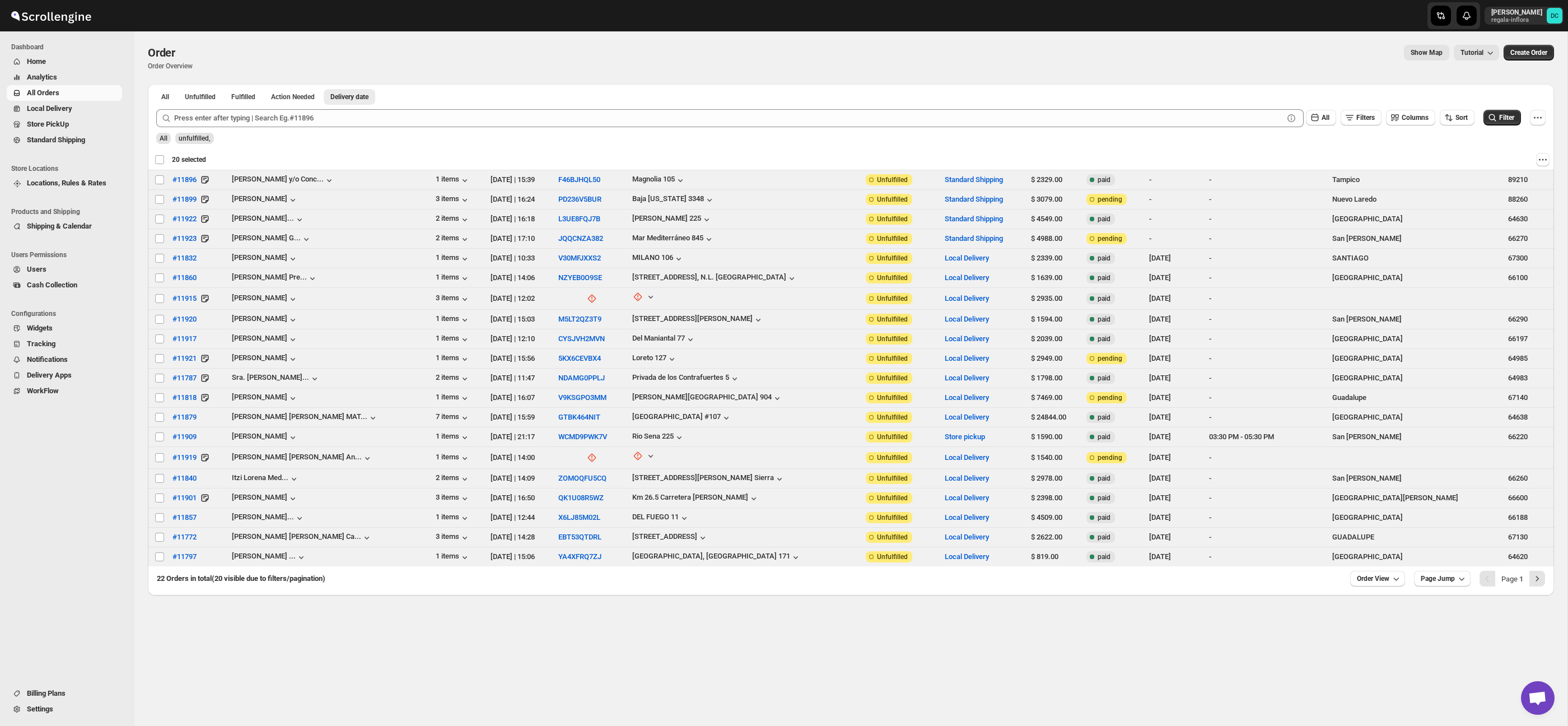
checkbox input "false"
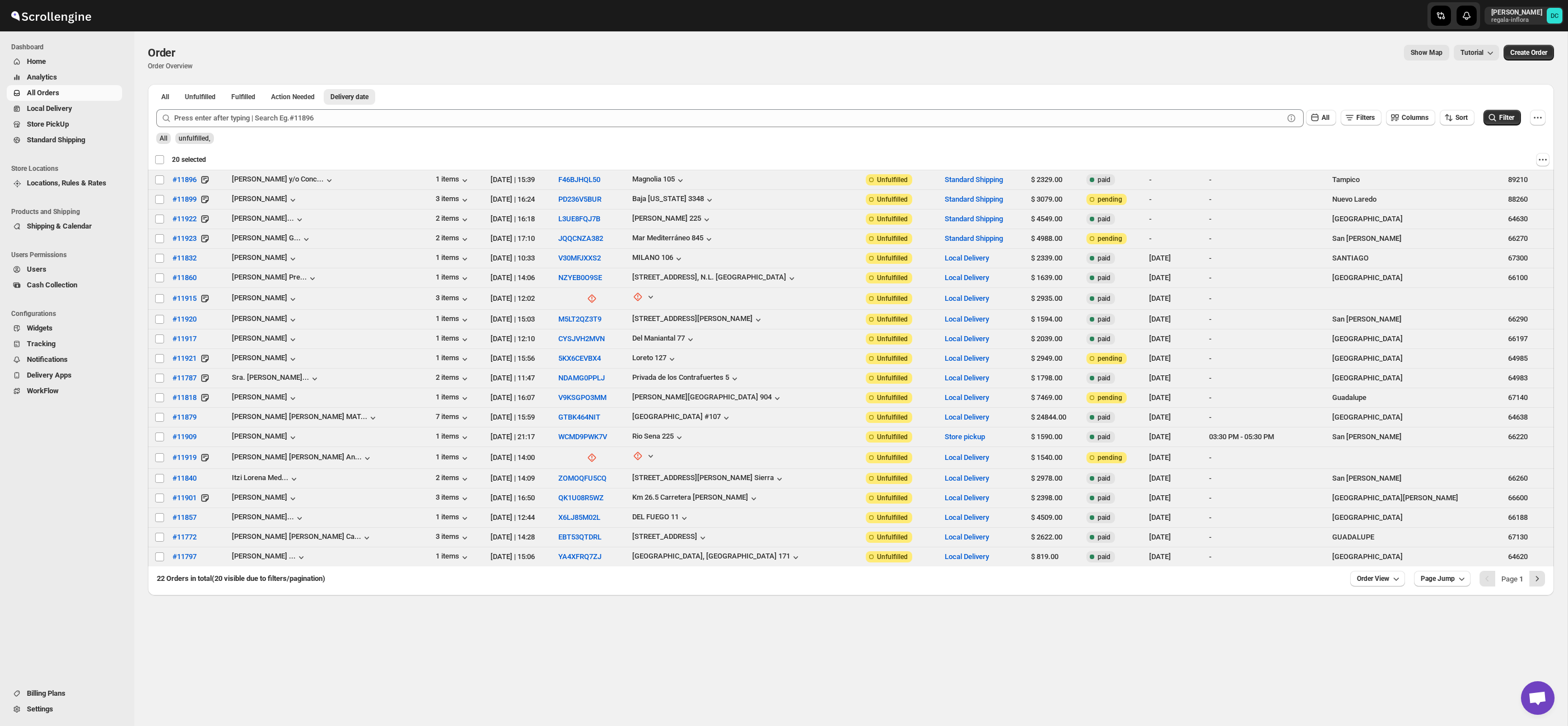
checkbox input "false"
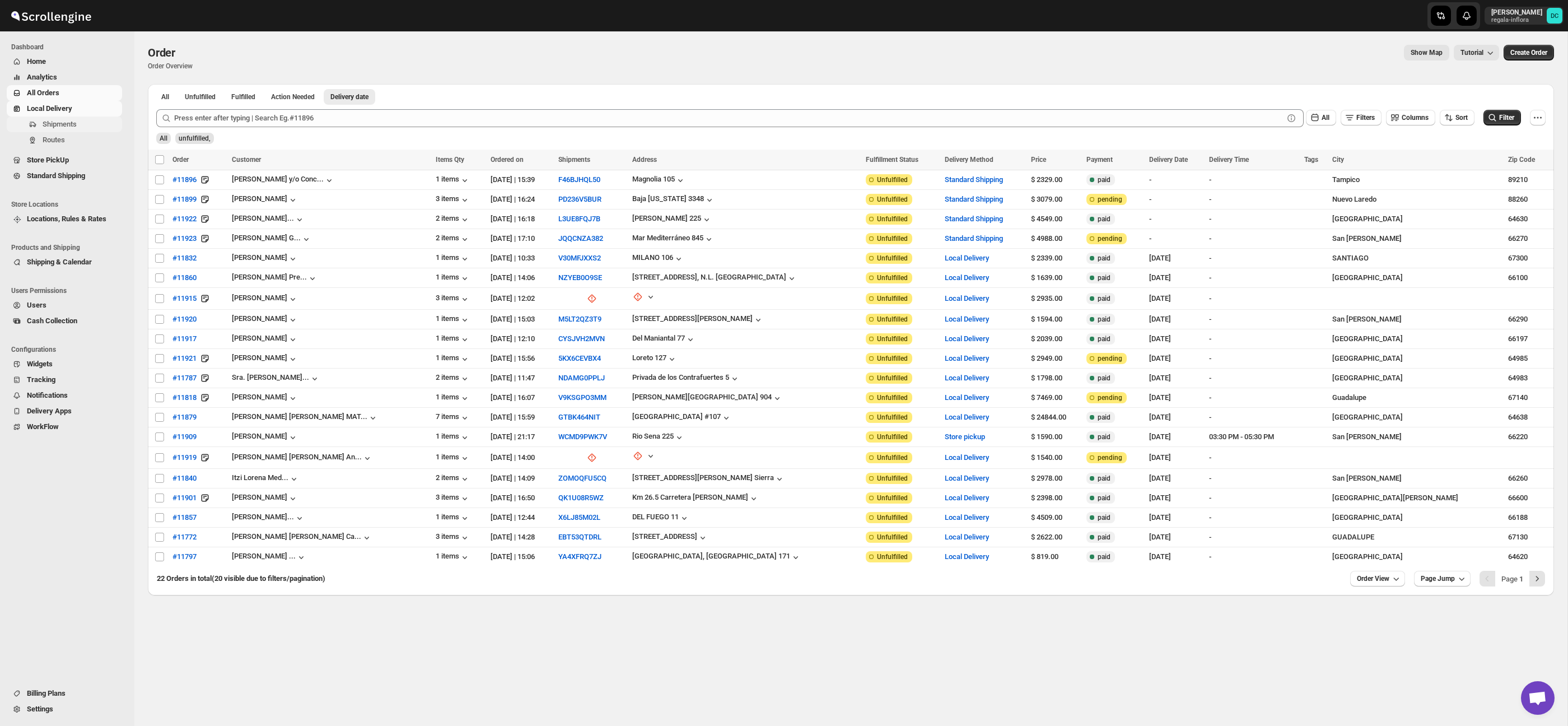
click at [94, 125] on span "Shipments" at bounding box center [81, 125] width 77 height 11
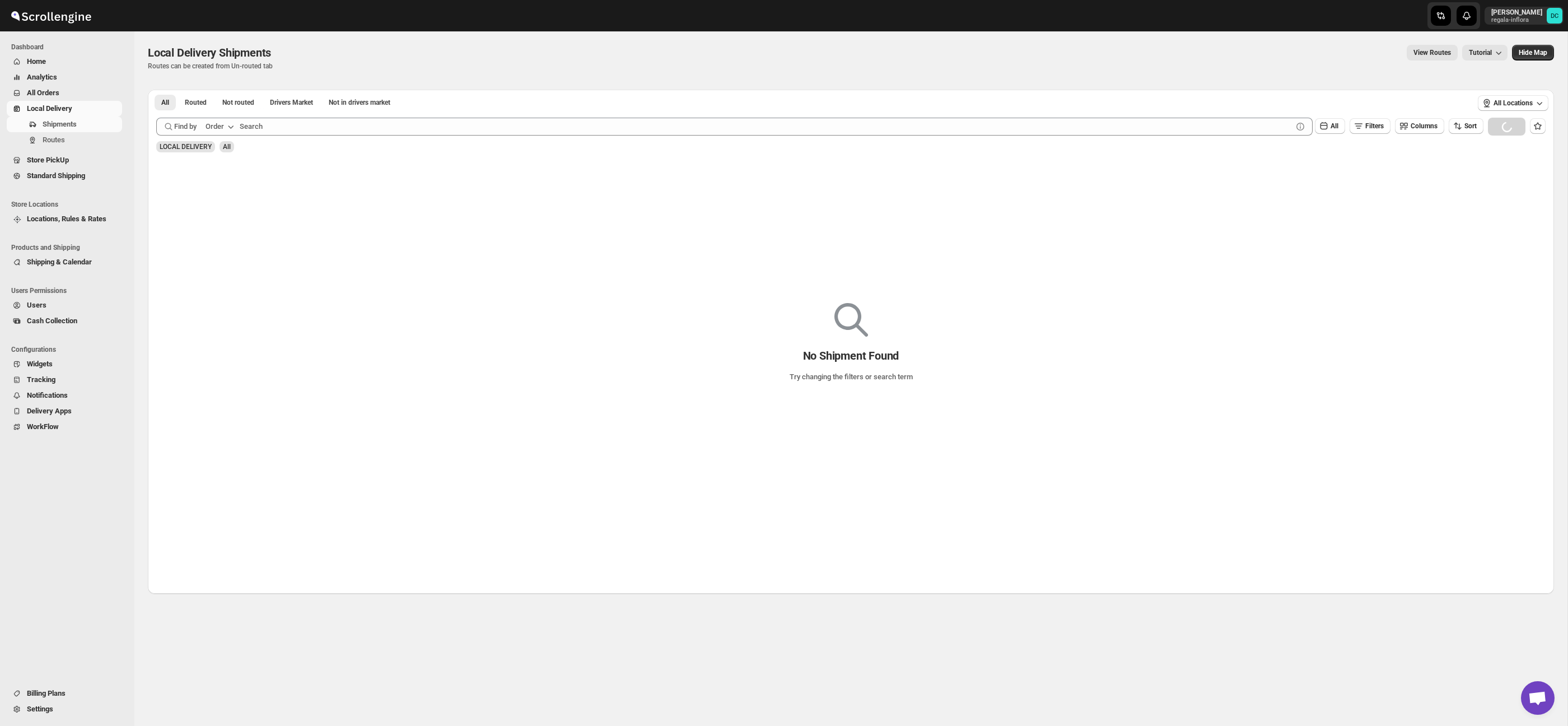
click at [59, 89] on span "All Orders" at bounding box center [43, 93] width 33 height 8
